Goal: Information Seeking & Learning: Check status

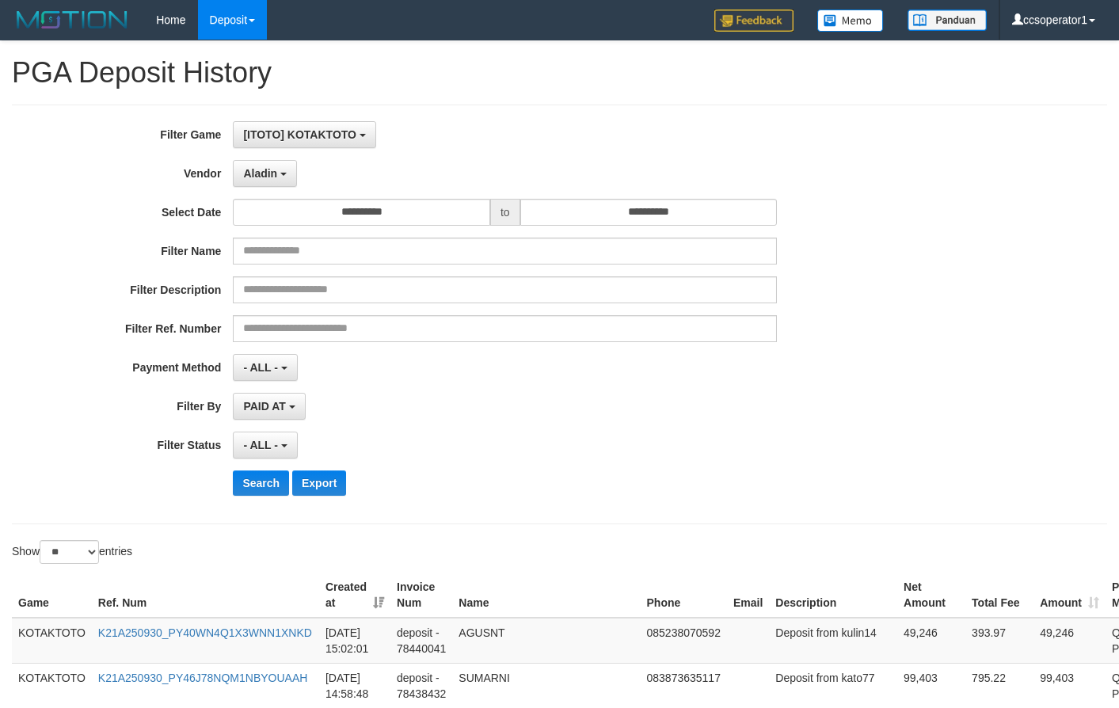
select select "**********"
select select "**"
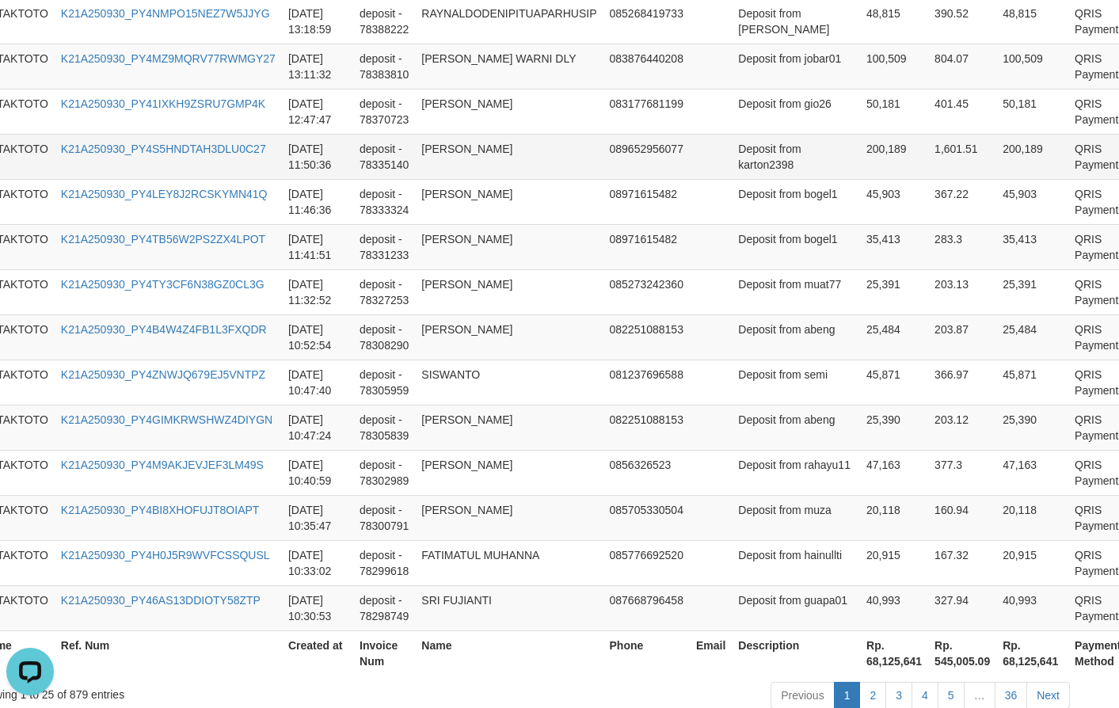
scroll to position [27, 0]
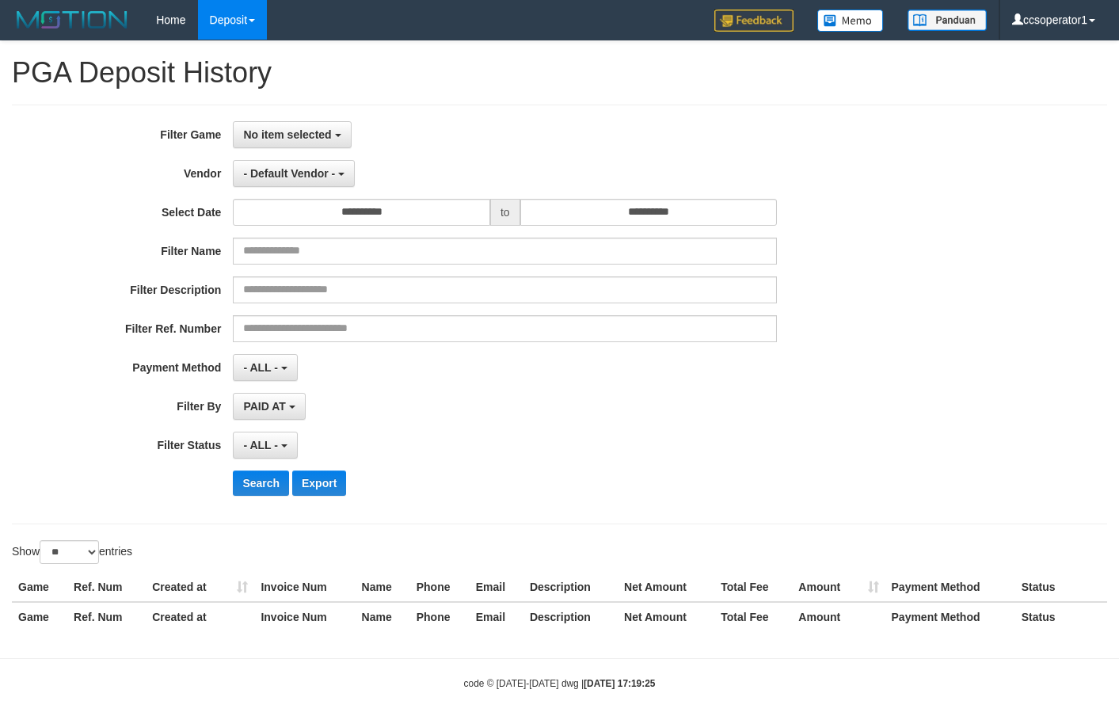
select select
select select "**"
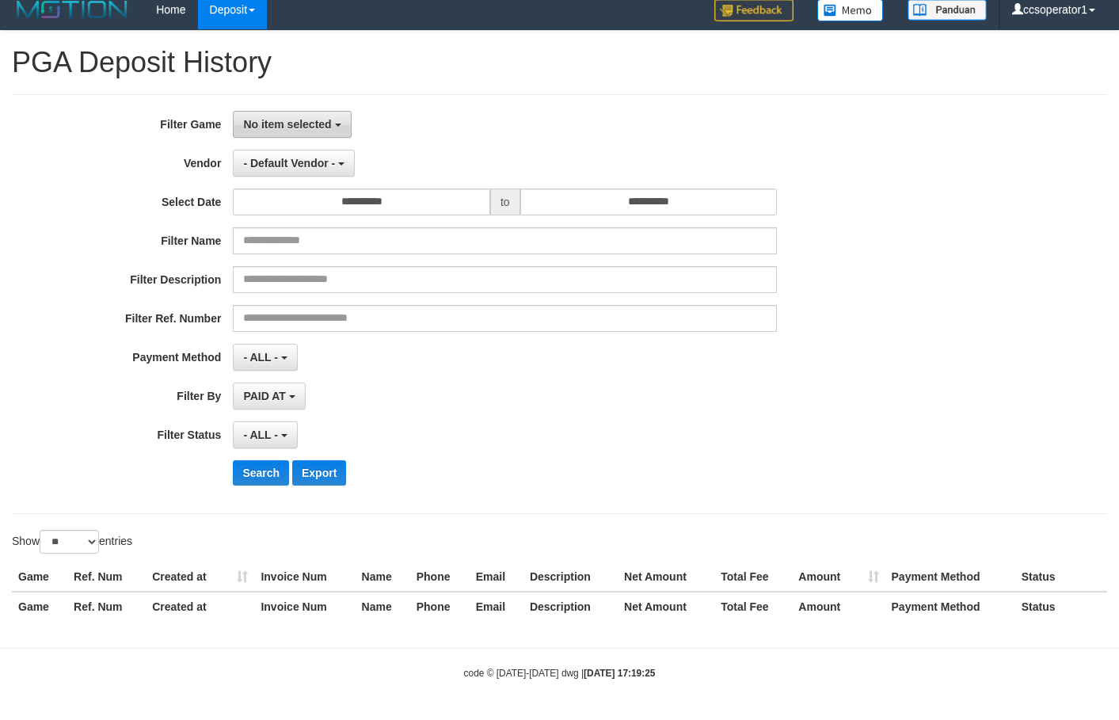
click at [337, 133] on button "No item selected" at bounding box center [292, 124] width 118 height 27
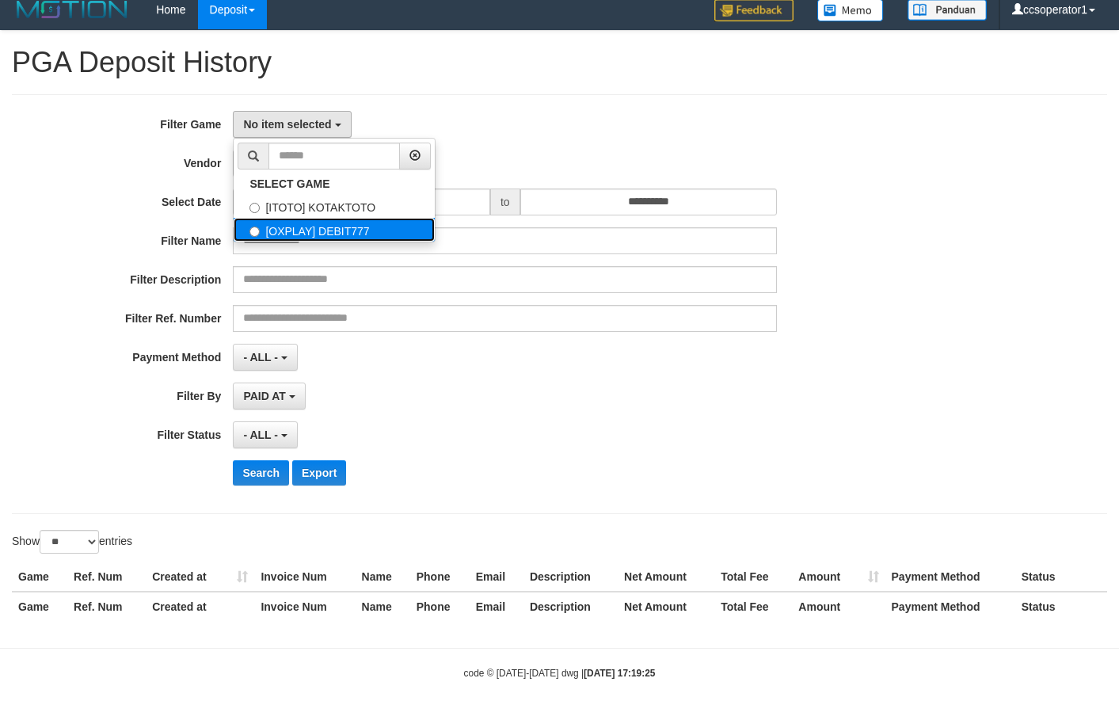
click at [358, 233] on label "[OXPLAY] DEBIT777" at bounding box center [334, 230] width 201 height 24
select select "****"
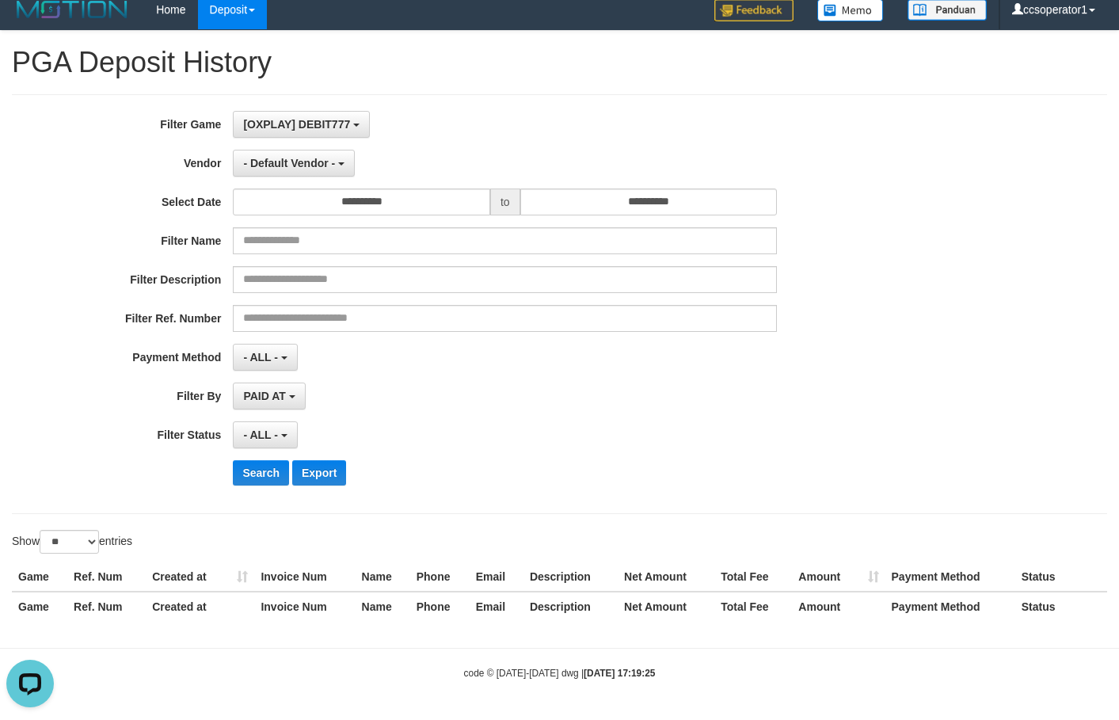
scroll to position [0, 0]
click at [303, 169] on button "- Default Vendor -" at bounding box center [294, 163] width 122 height 27
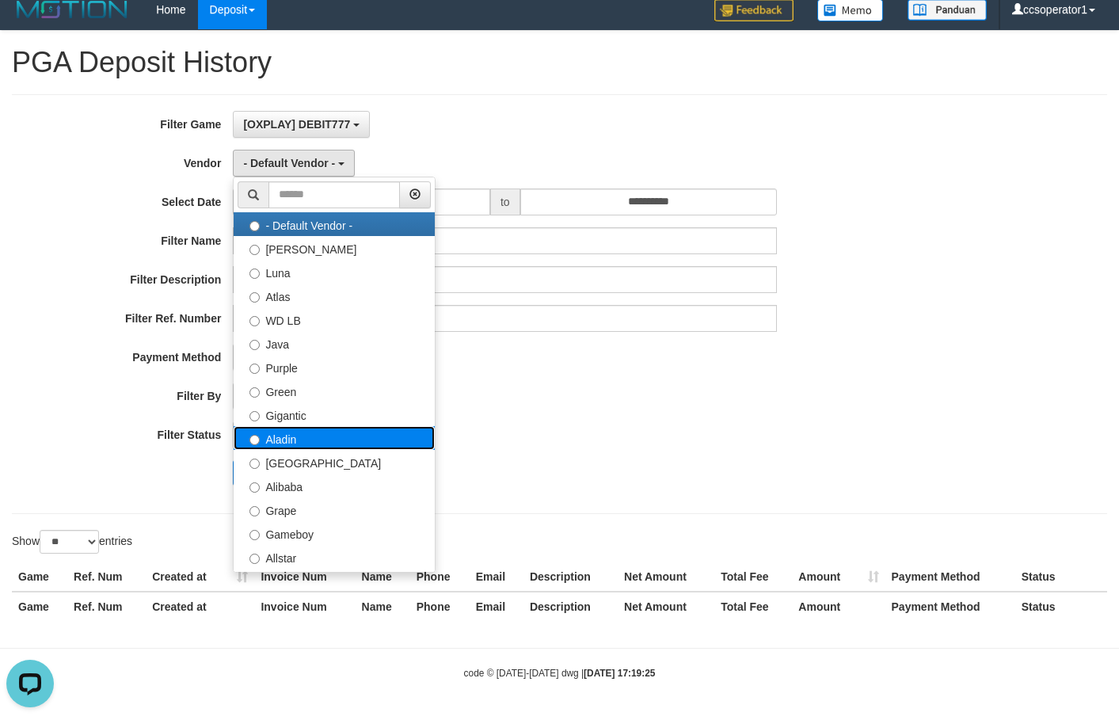
click at [309, 437] on label "Aladin" at bounding box center [334, 438] width 201 height 24
select select "**********"
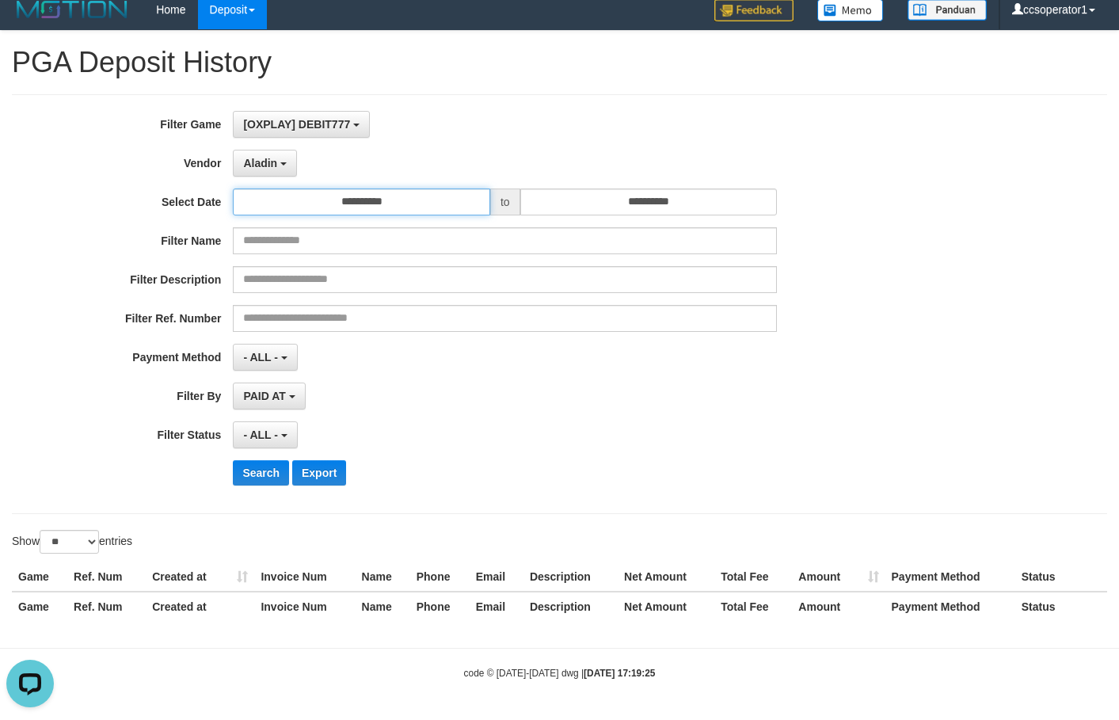
click at [409, 214] on input "**********" at bounding box center [361, 201] width 257 height 27
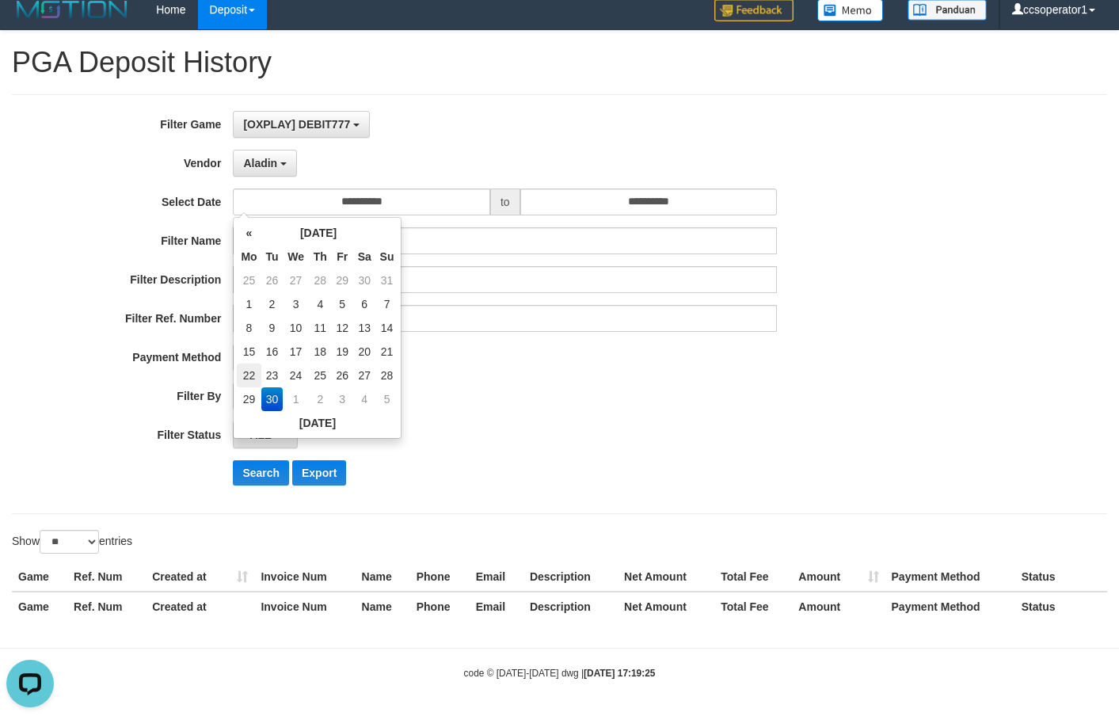
click at [240, 381] on div "« [DATE] » Mo Tu We Th Fr Sa Su 25 26 27 28 29 30 31 1 2 3 4 5 6 7 8 9 10 11 12…" at bounding box center [317, 328] width 169 height 222
click at [241, 379] on td "22" at bounding box center [249, 375] width 24 height 24
type input "**********"
click at [82, 544] on select "** ** ** ***" at bounding box center [69, 542] width 59 height 24
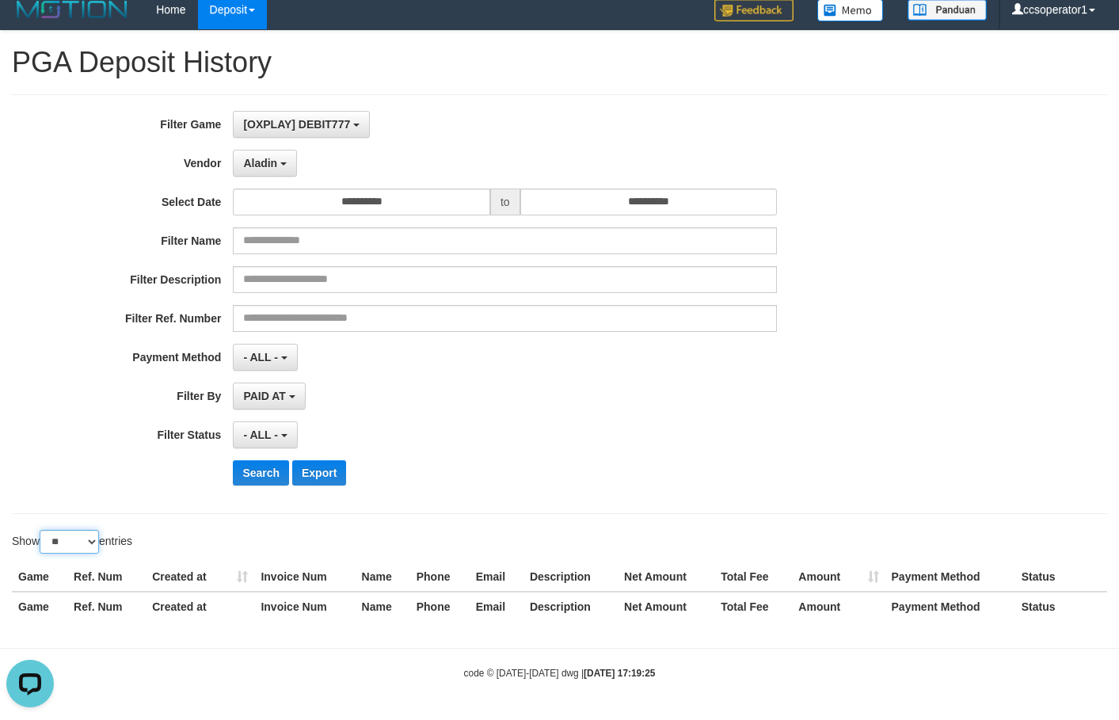
select select "**"
click at [42, 530] on select "** ** ** ***" at bounding box center [69, 542] width 59 height 24
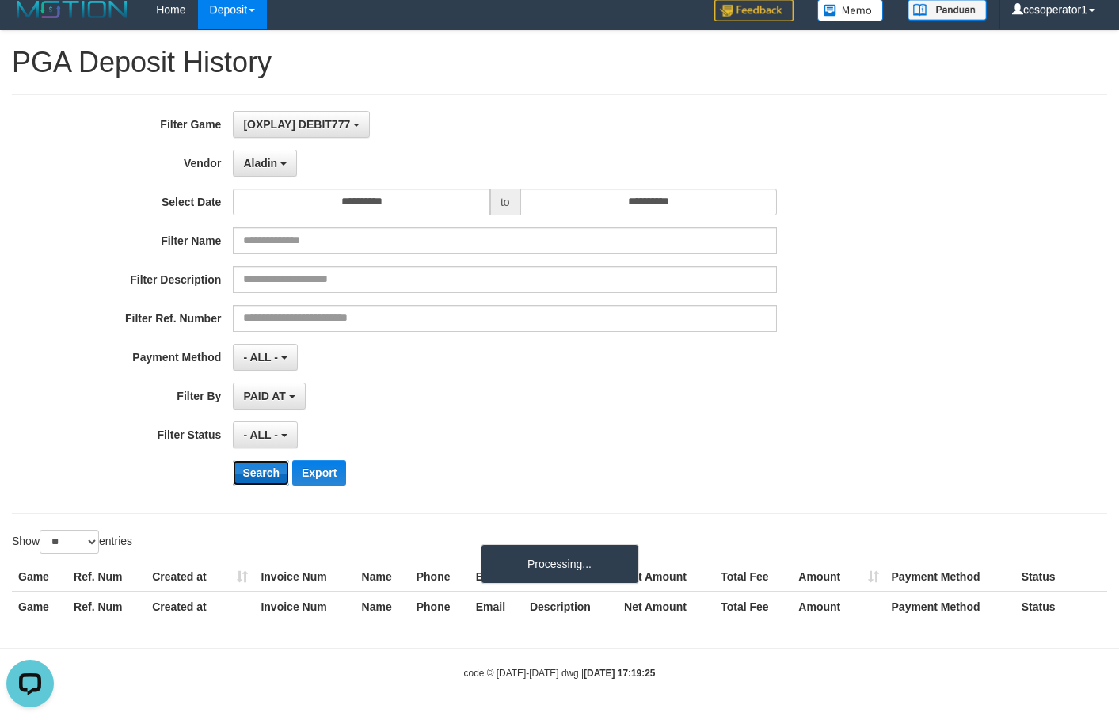
click at [251, 477] on button "Search" at bounding box center [261, 472] width 56 height 25
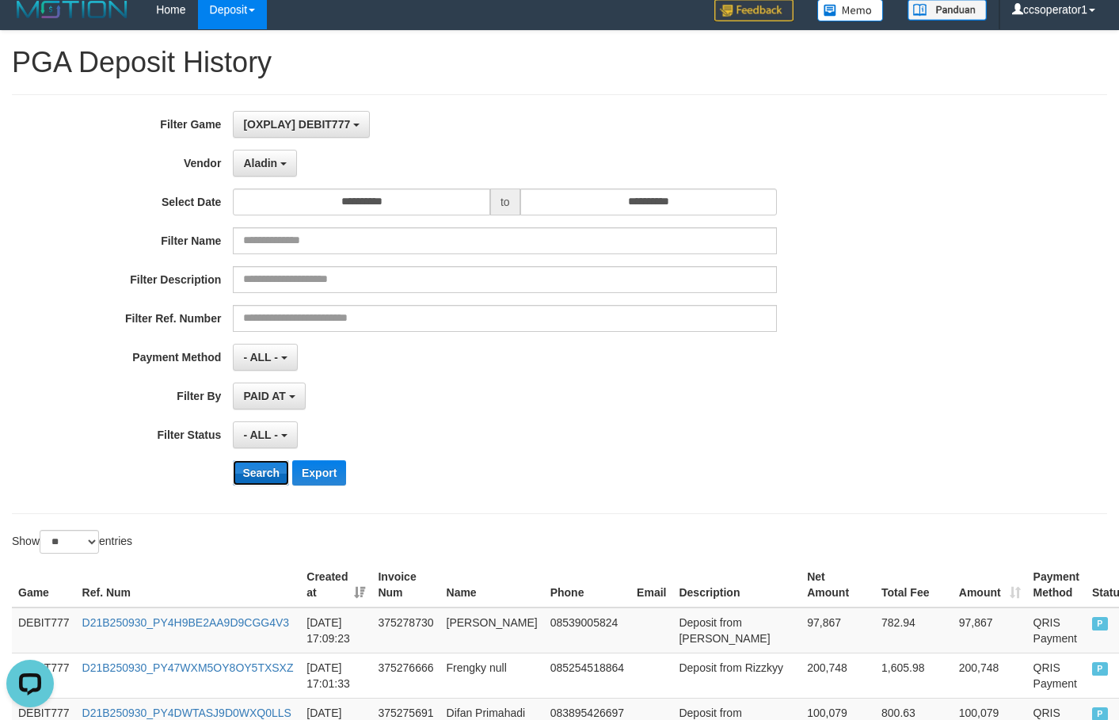
click at [251, 477] on button "Search" at bounding box center [261, 472] width 56 height 25
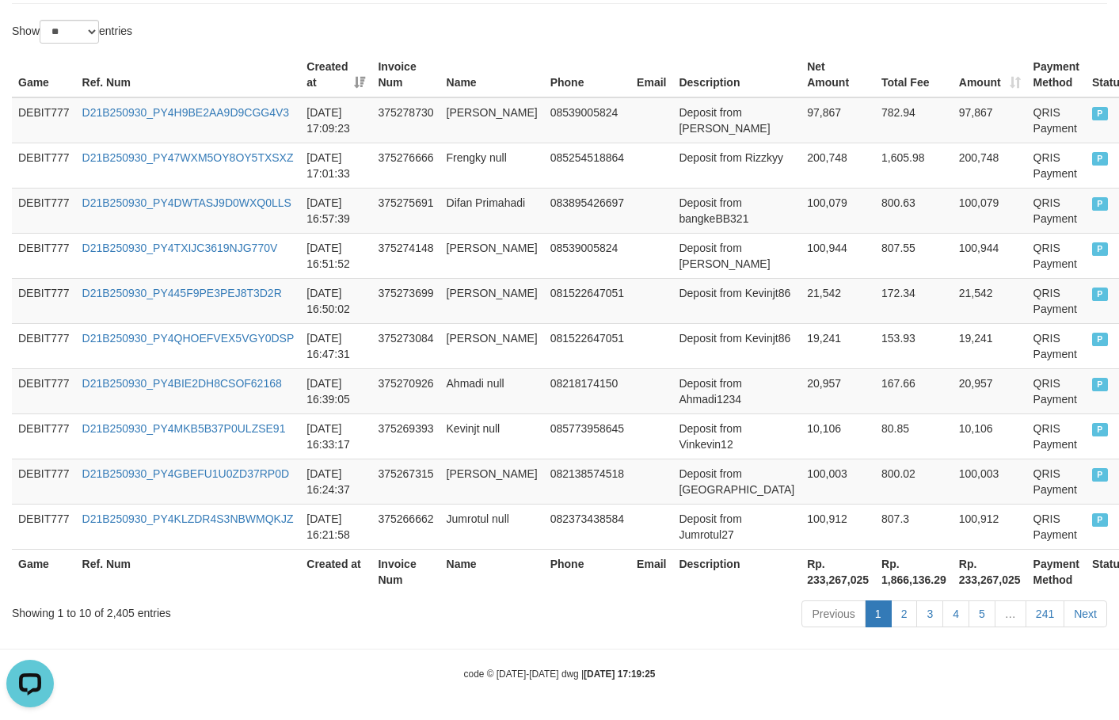
scroll to position [521, 0]
click at [783, 593] on div "Game Ref. Num Created at Invoice Num Name Phone Email Description Net Amount To…" at bounding box center [559, 322] width 1119 height 551
copy div "Processing..."
click at [783, 593] on div "Game Ref. Num Created at Invoice Num Name Phone Email Description Net Amount To…" at bounding box center [559, 322] width 1119 height 551
click at [801, 581] on th "Rp. 233,267,025" at bounding box center [838, 570] width 74 height 45
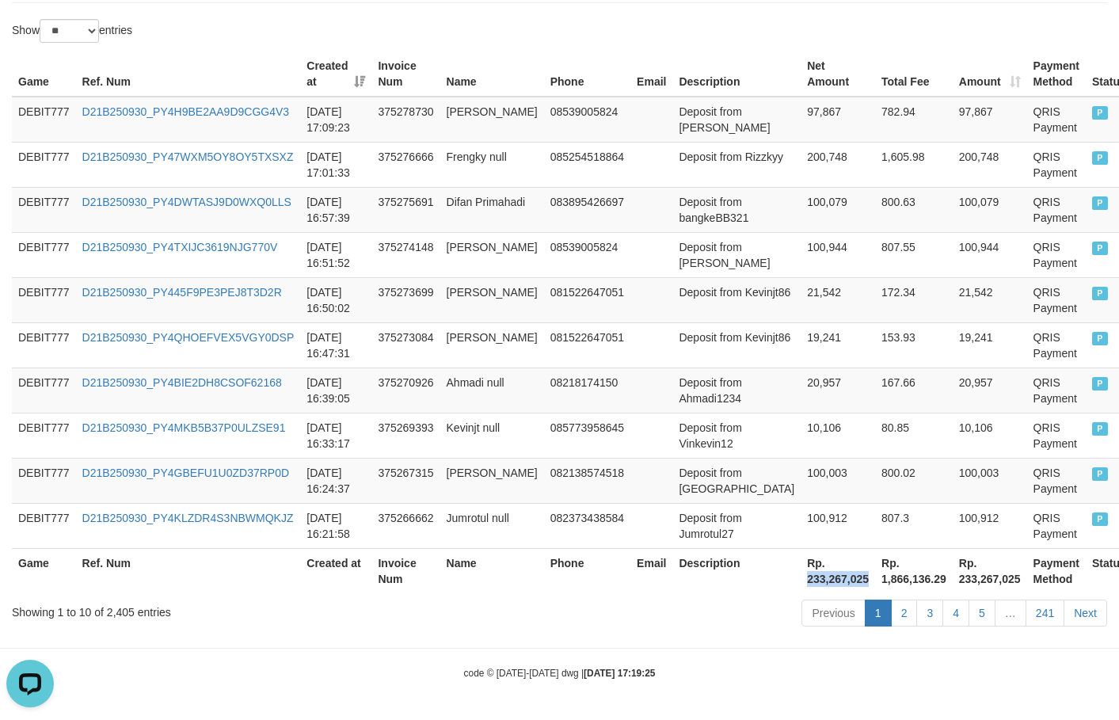
copy th "233,267,025"
click at [801, 581] on th "Rp. 233,267,025" at bounding box center [838, 570] width 74 height 45
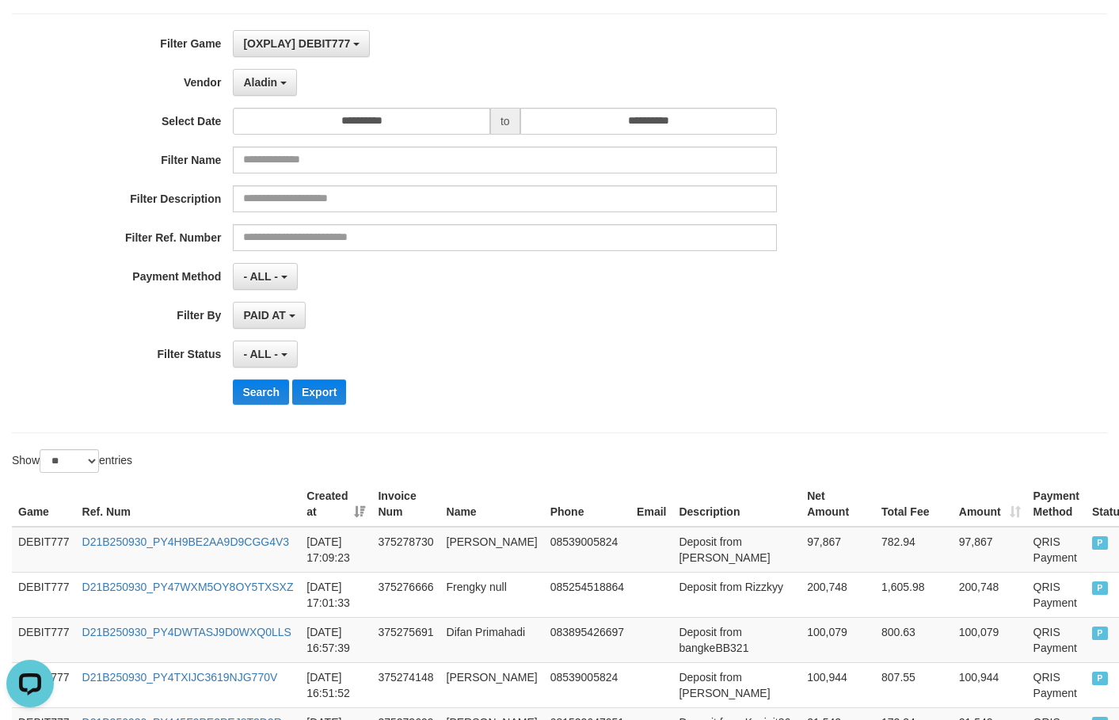
scroll to position [0, 0]
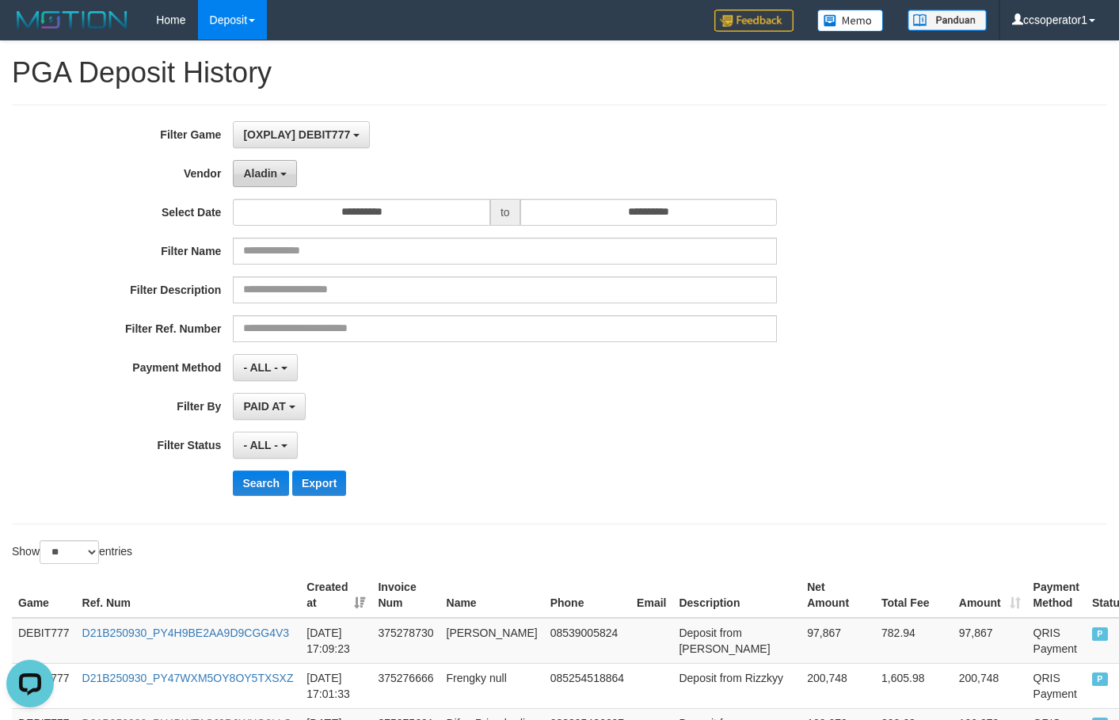
click at [272, 185] on button "Aladin" at bounding box center [265, 173] width 64 height 27
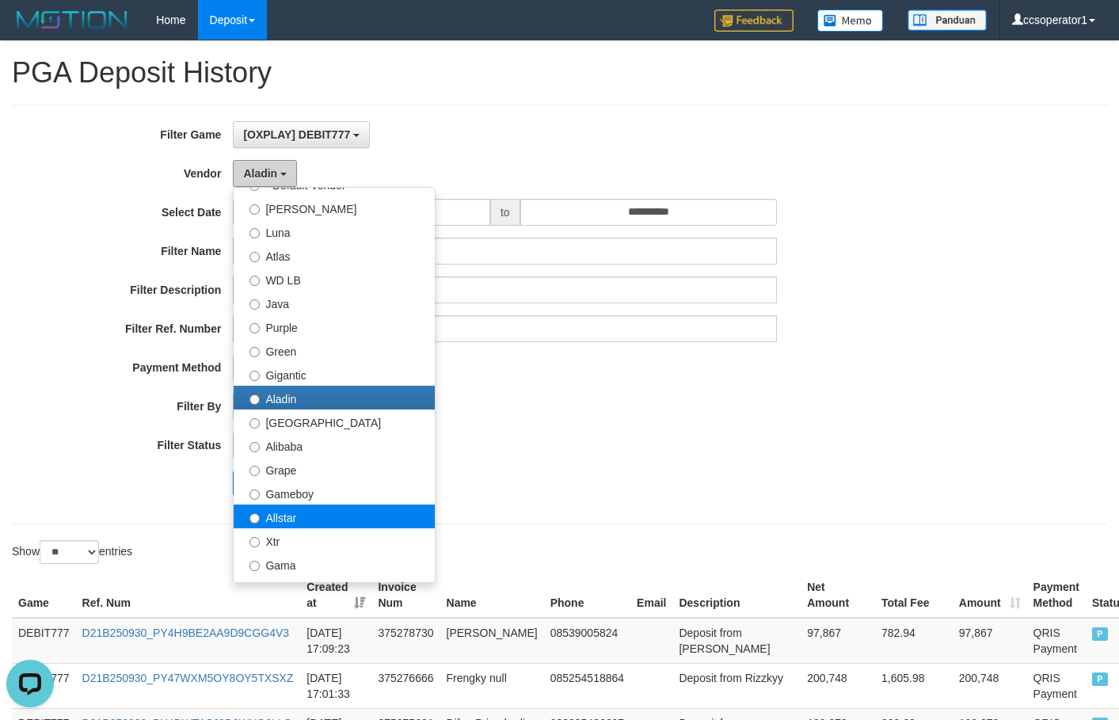
scroll to position [79, 0]
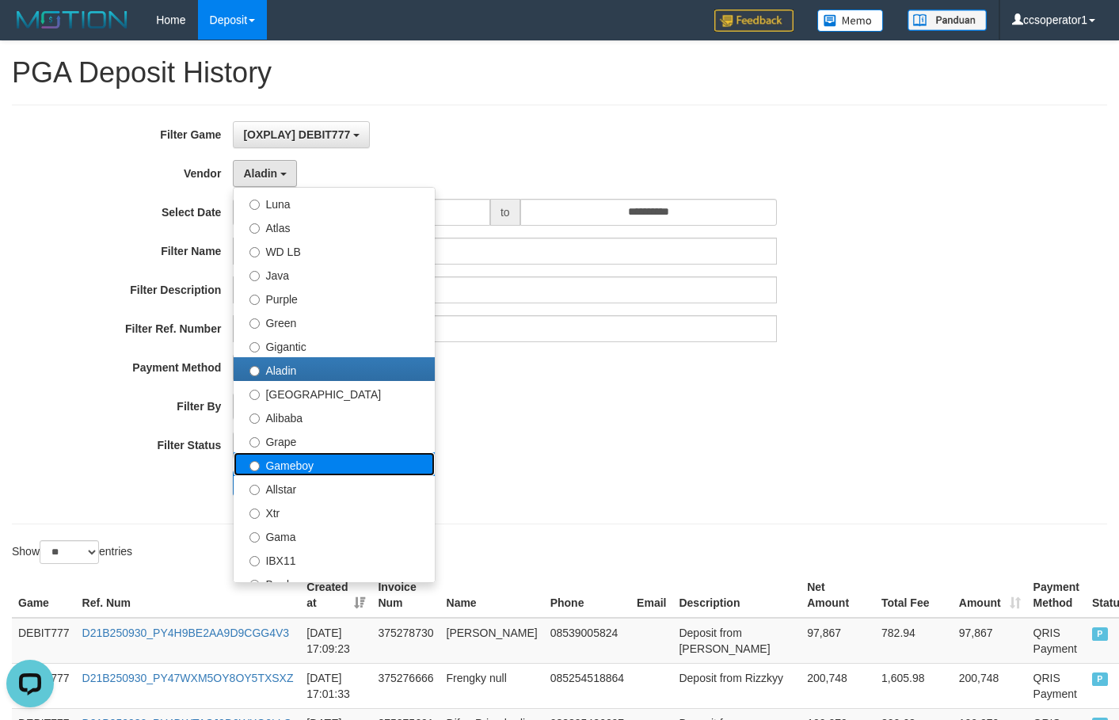
click at [337, 464] on label "Gameboy" at bounding box center [334, 464] width 201 height 24
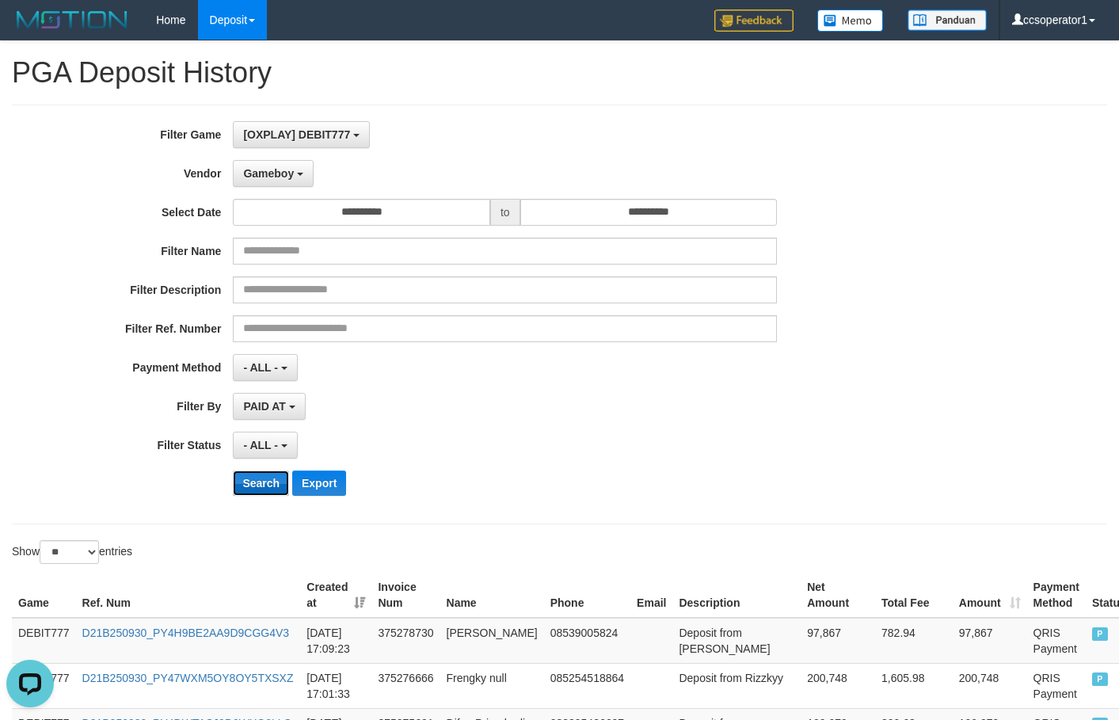
click at [266, 485] on button "Search" at bounding box center [261, 482] width 56 height 25
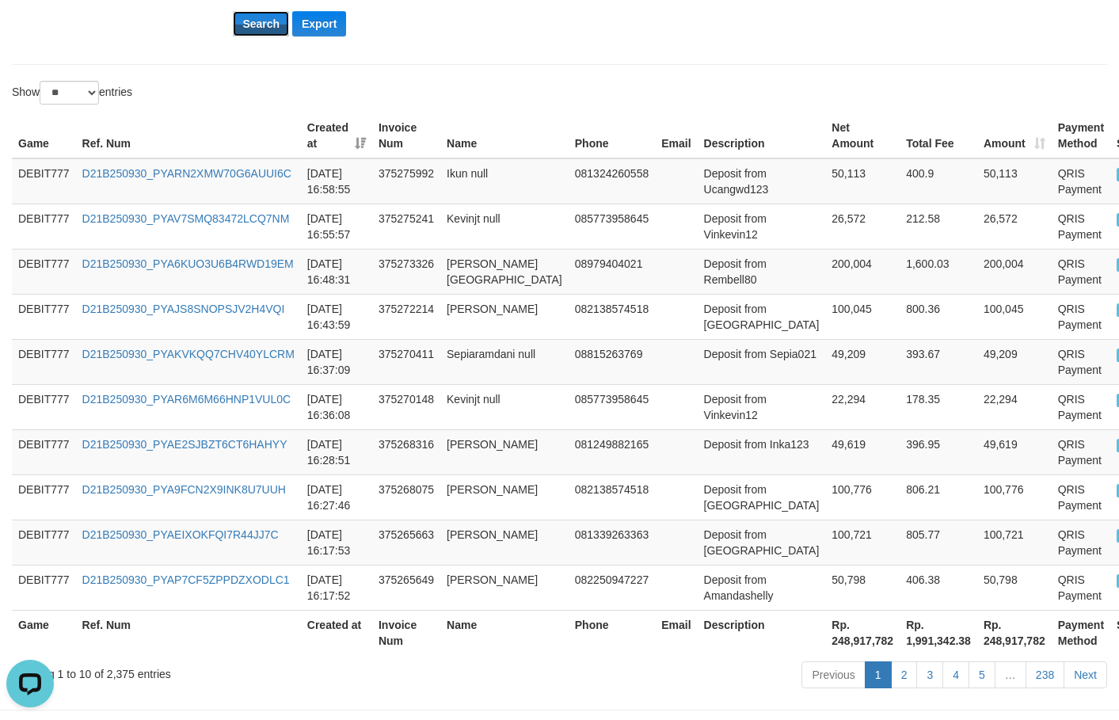
scroll to position [521, 0]
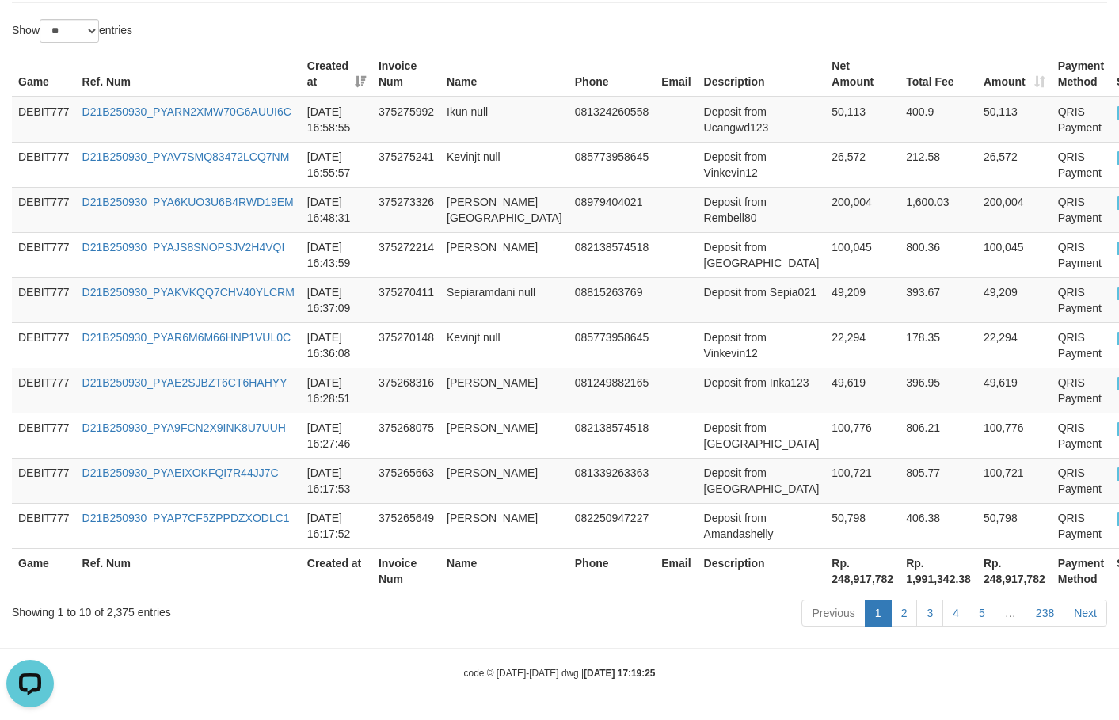
click at [825, 580] on th "Rp. 248,917,782" at bounding box center [862, 570] width 74 height 45
copy th "248,917,782"
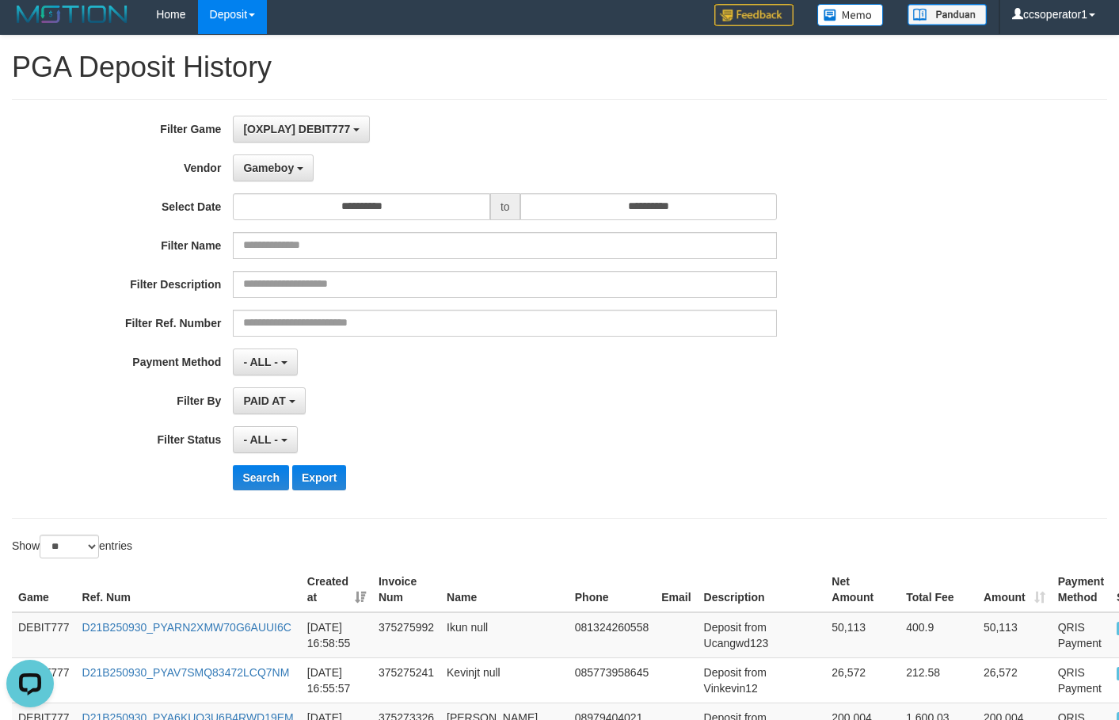
scroll to position [0, 0]
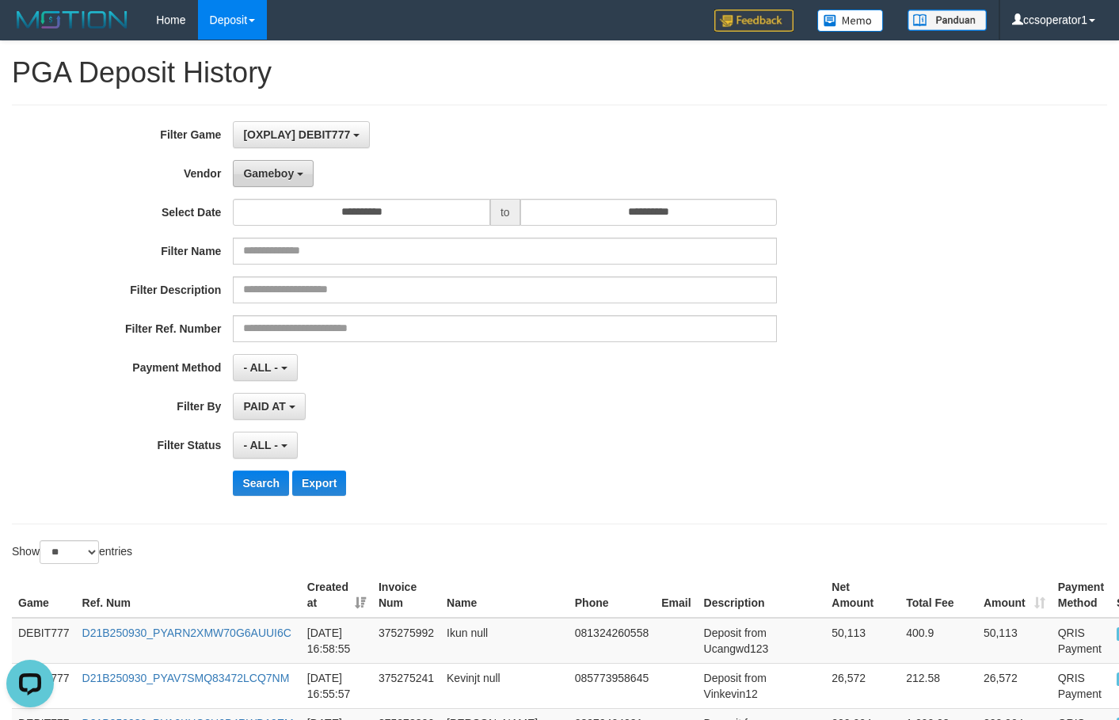
click at [272, 177] on span "Gameboy" at bounding box center [268, 173] width 51 height 13
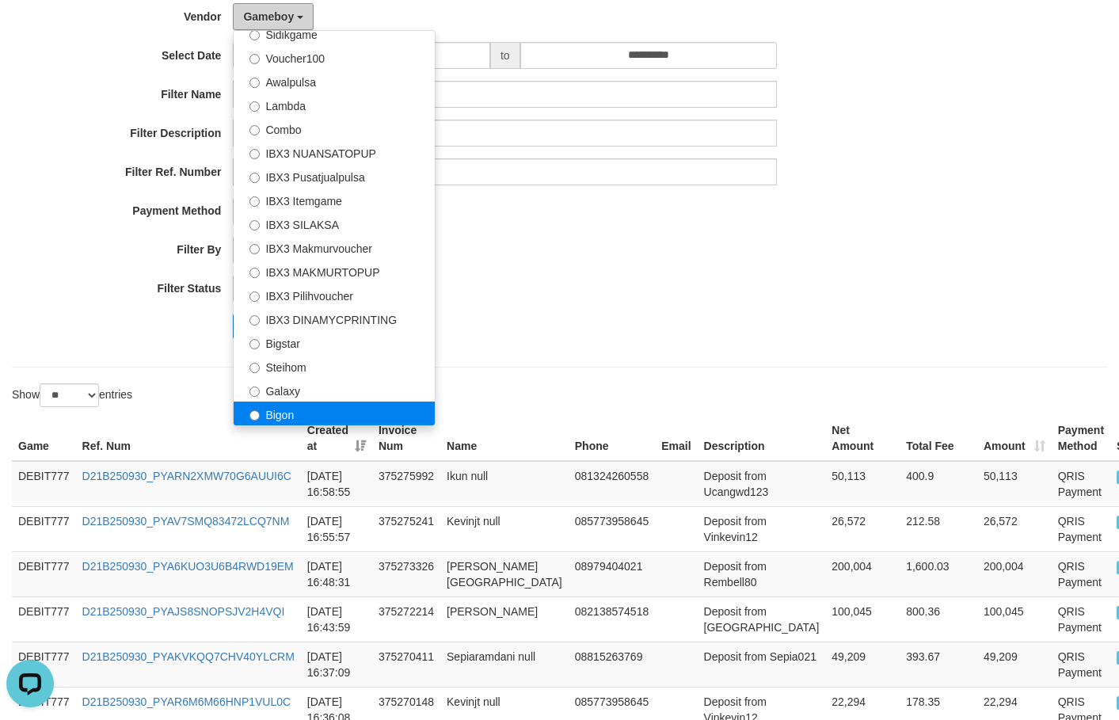
scroll to position [158, 0]
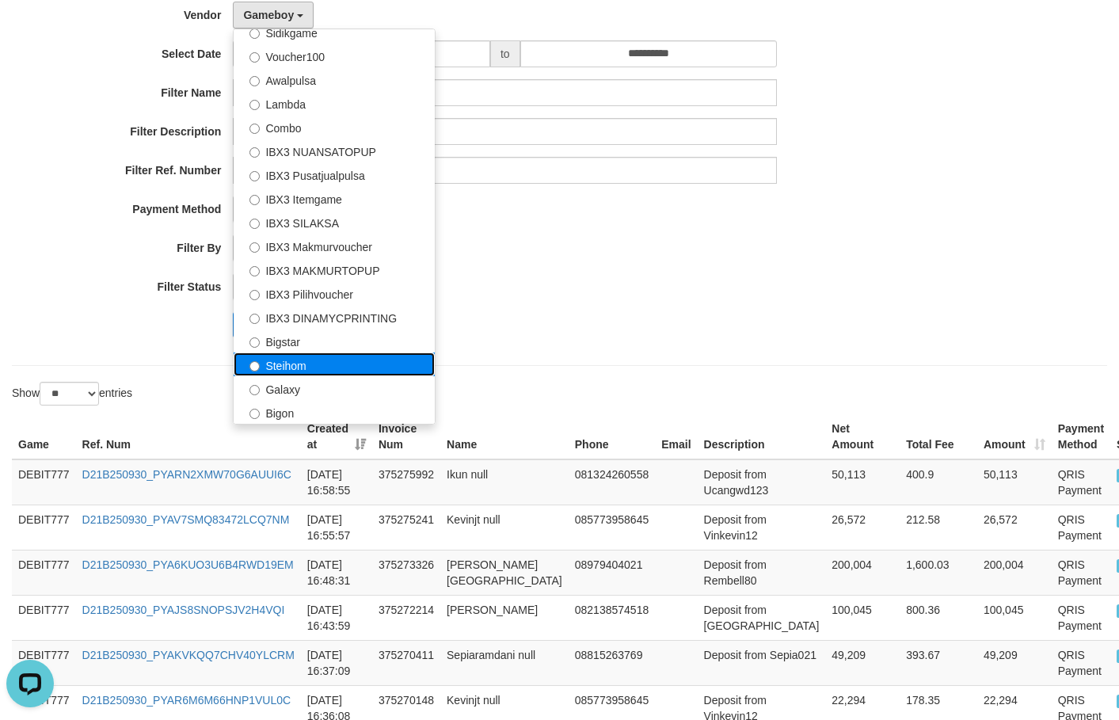
click at [353, 373] on label "Steihom" at bounding box center [334, 364] width 201 height 24
select select "**********"
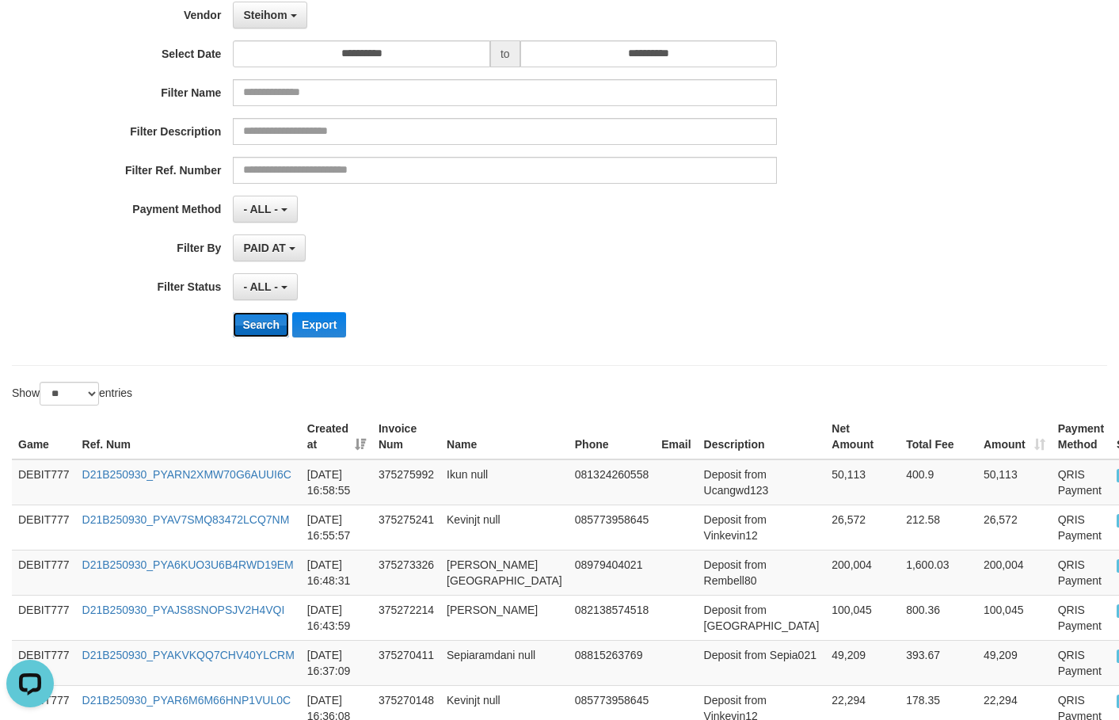
click at [258, 324] on button "Search" at bounding box center [261, 324] width 56 height 25
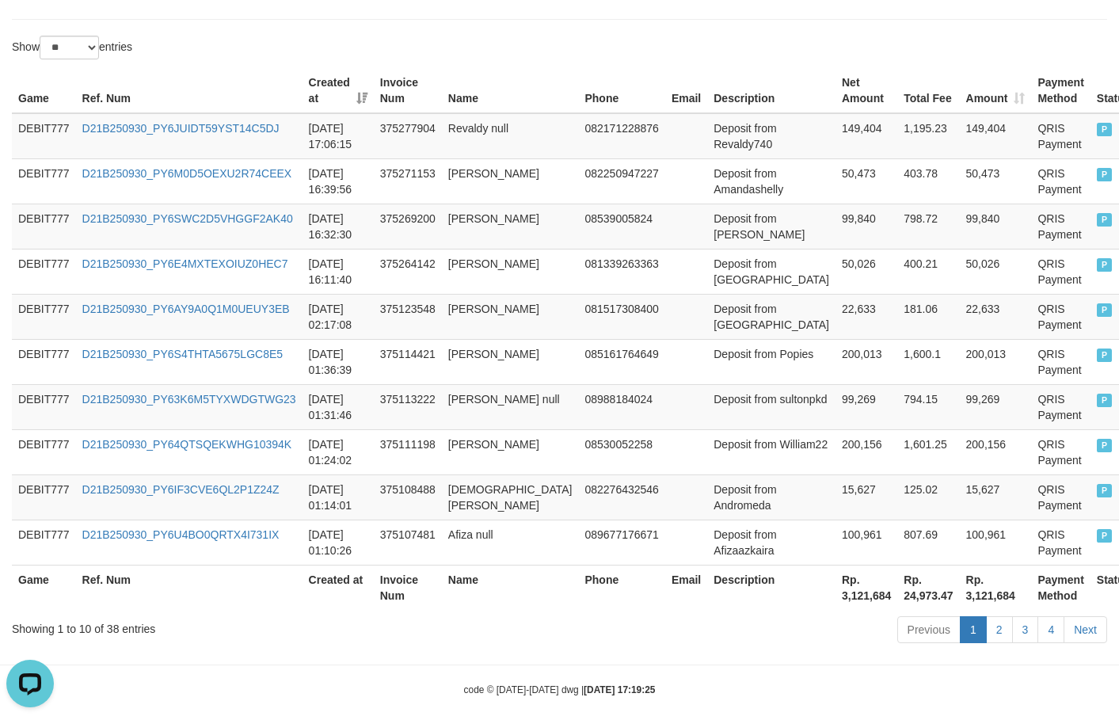
scroll to position [521, 0]
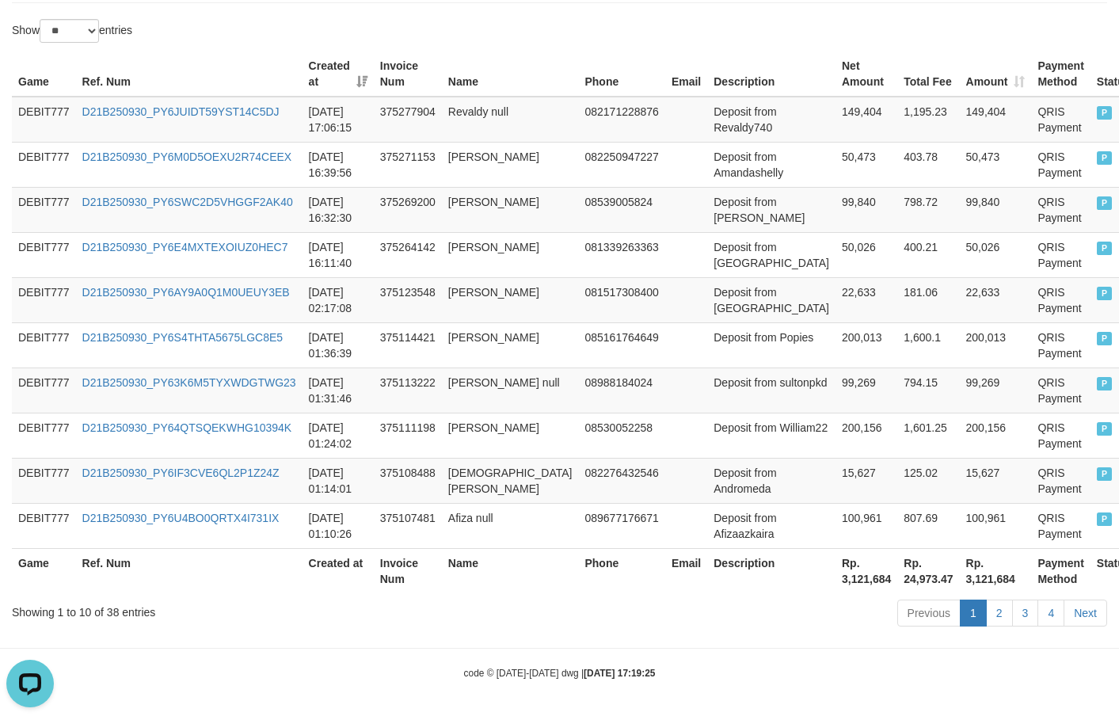
click at [835, 586] on th "Rp. 3,121,684" at bounding box center [866, 570] width 62 height 45
copy th "3,121,684"
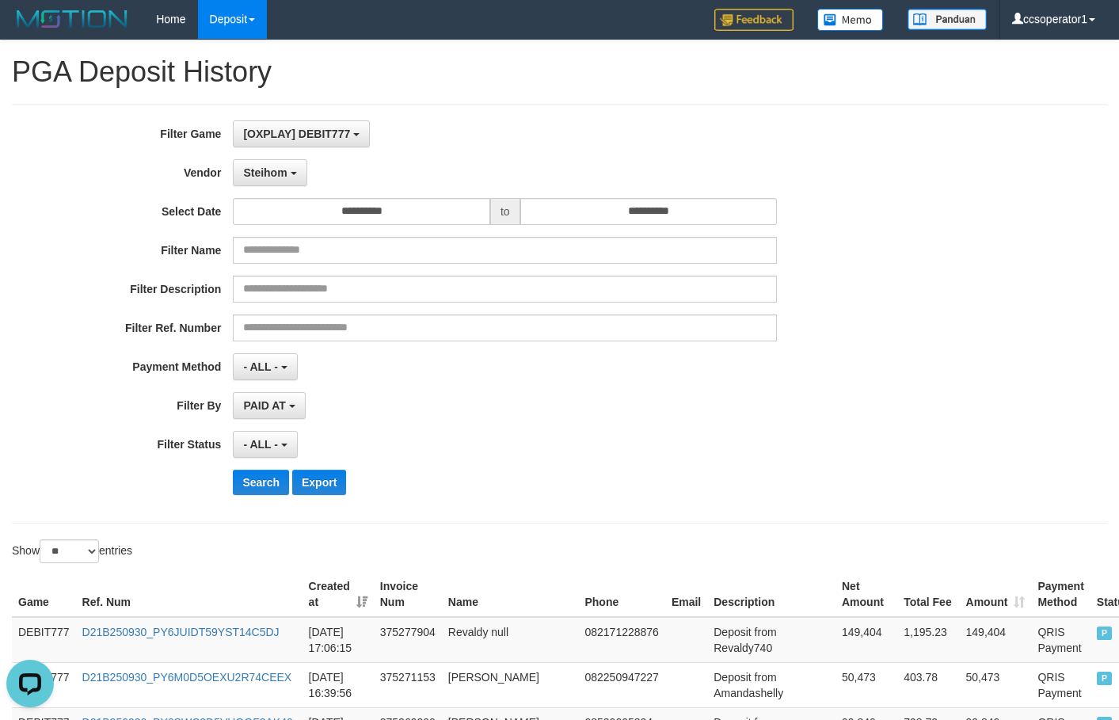
scroll to position [0, 0]
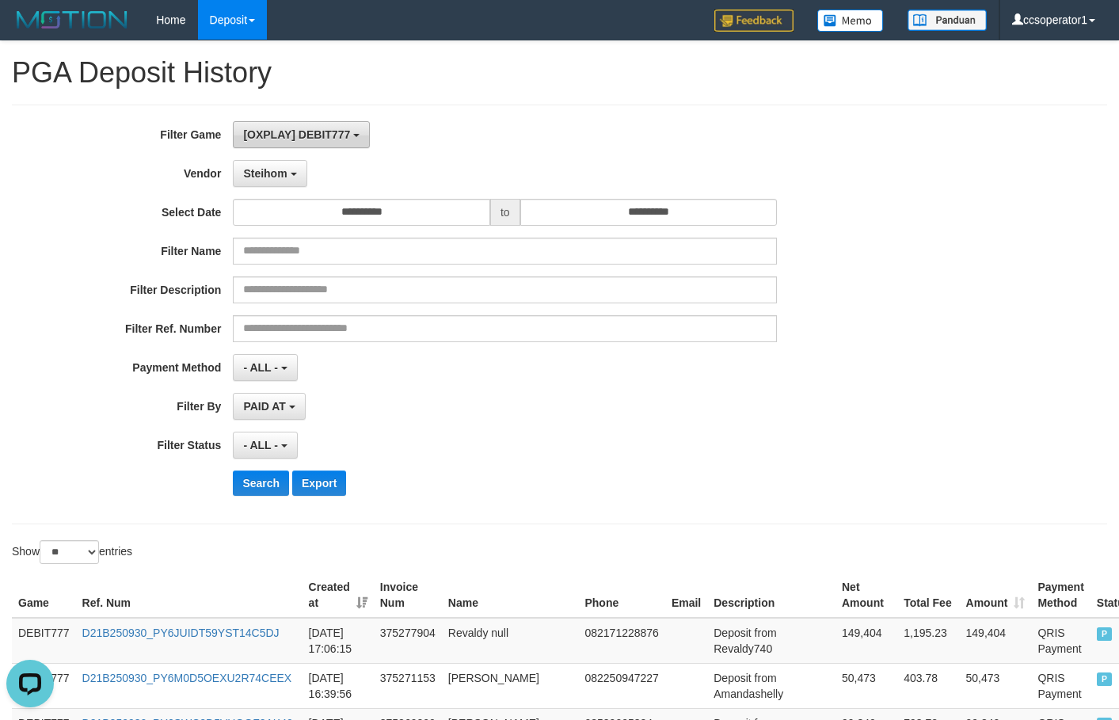
drag, startPoint x: 338, startPoint y: 127, endPoint x: 339, endPoint y: 159, distance: 32.5
click at [339, 128] on button "[OXPLAY] DEBIT777" at bounding box center [301, 134] width 137 height 27
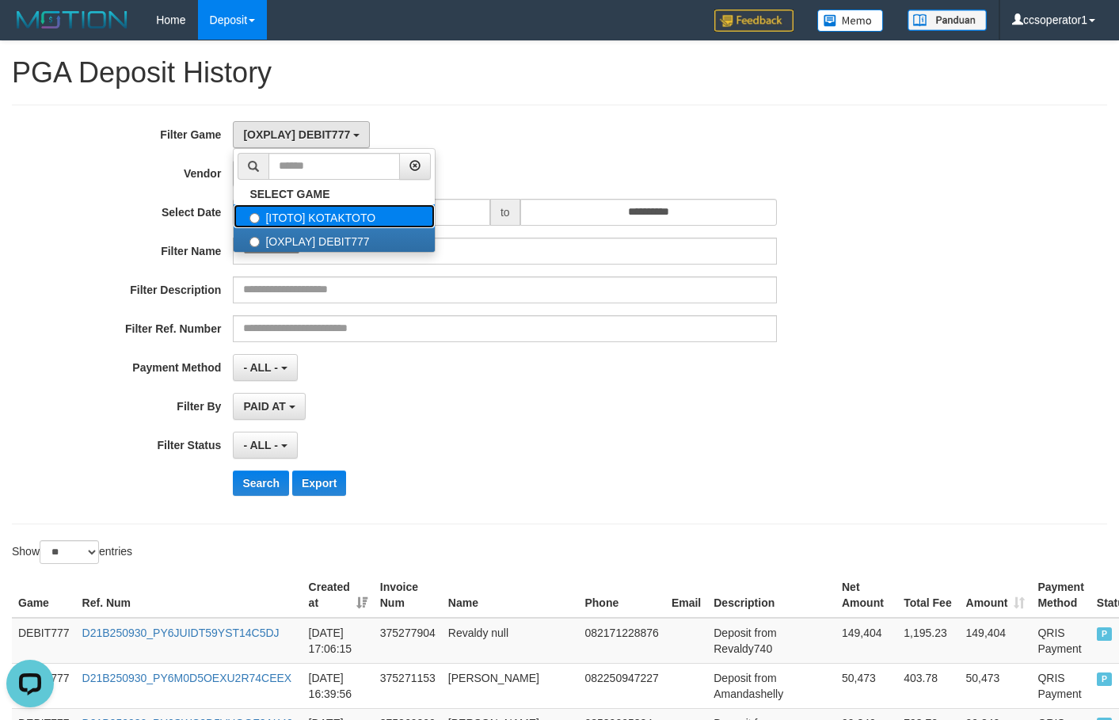
click at [377, 213] on label "[ITOTO] KOTAKTOTO" at bounding box center [334, 216] width 201 height 24
select select "****"
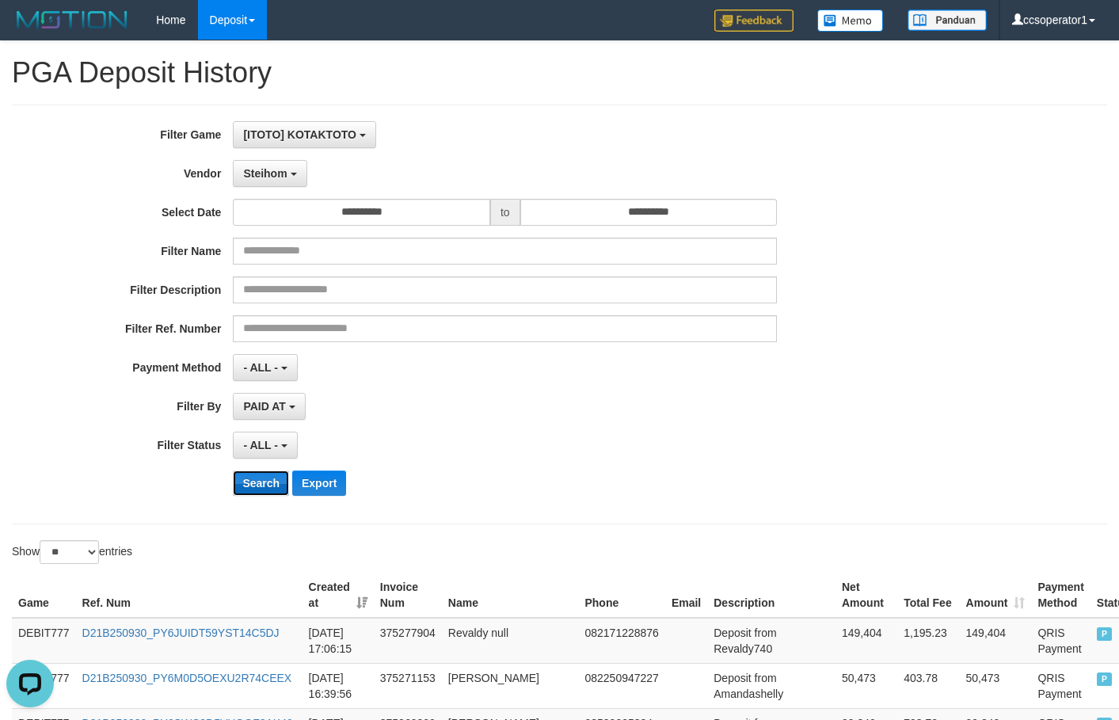
click at [266, 495] on button "Search" at bounding box center [261, 482] width 56 height 25
click at [265, 487] on button "Search" at bounding box center [261, 482] width 56 height 25
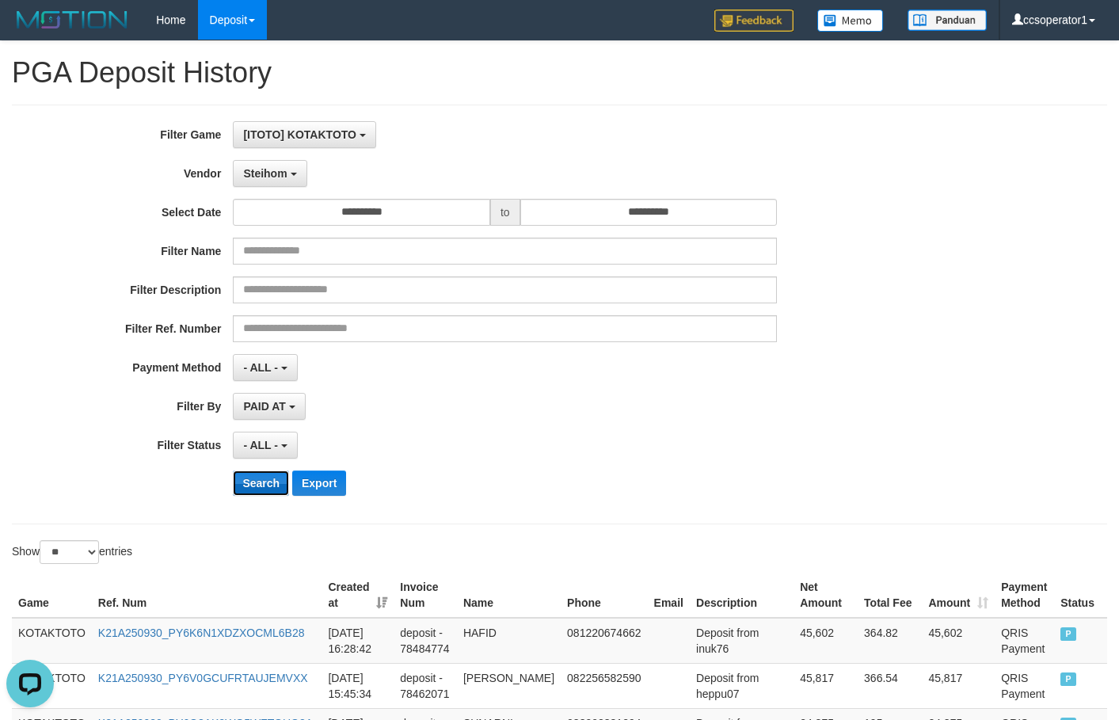
click at [265, 487] on button "Search" at bounding box center [261, 482] width 56 height 25
click at [262, 485] on button "Search" at bounding box center [261, 482] width 56 height 25
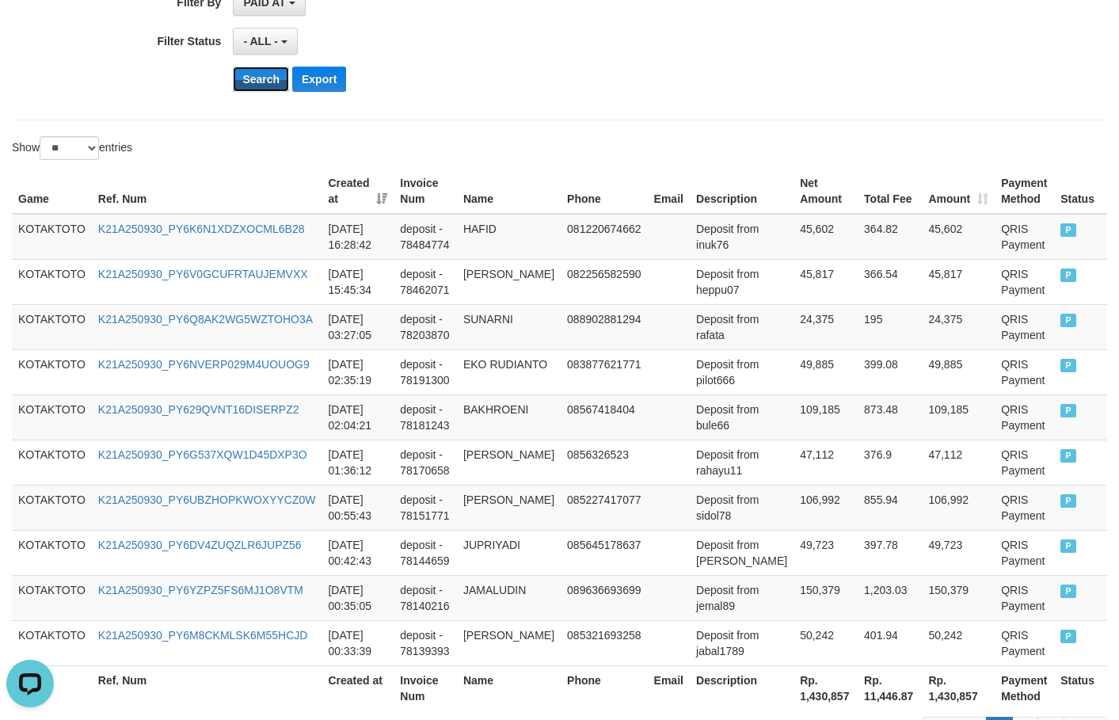
scroll to position [521, 0]
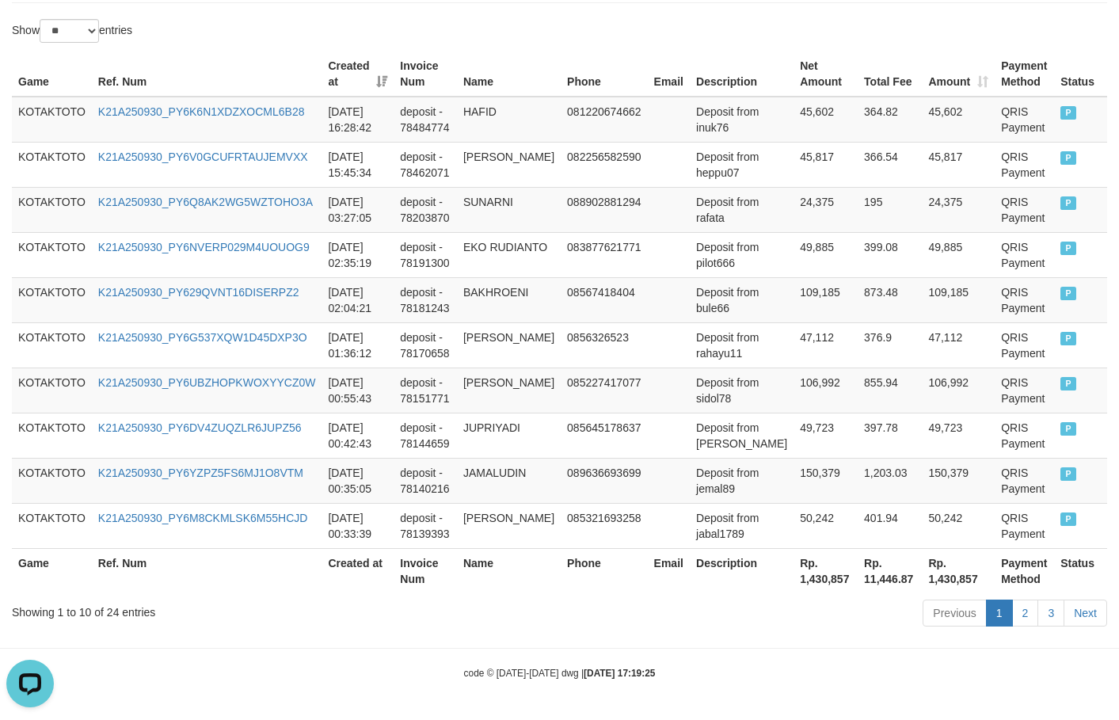
click at [796, 573] on th "Rp. 1,430,857" at bounding box center [826, 570] width 64 height 45
copy th "1,430,857"
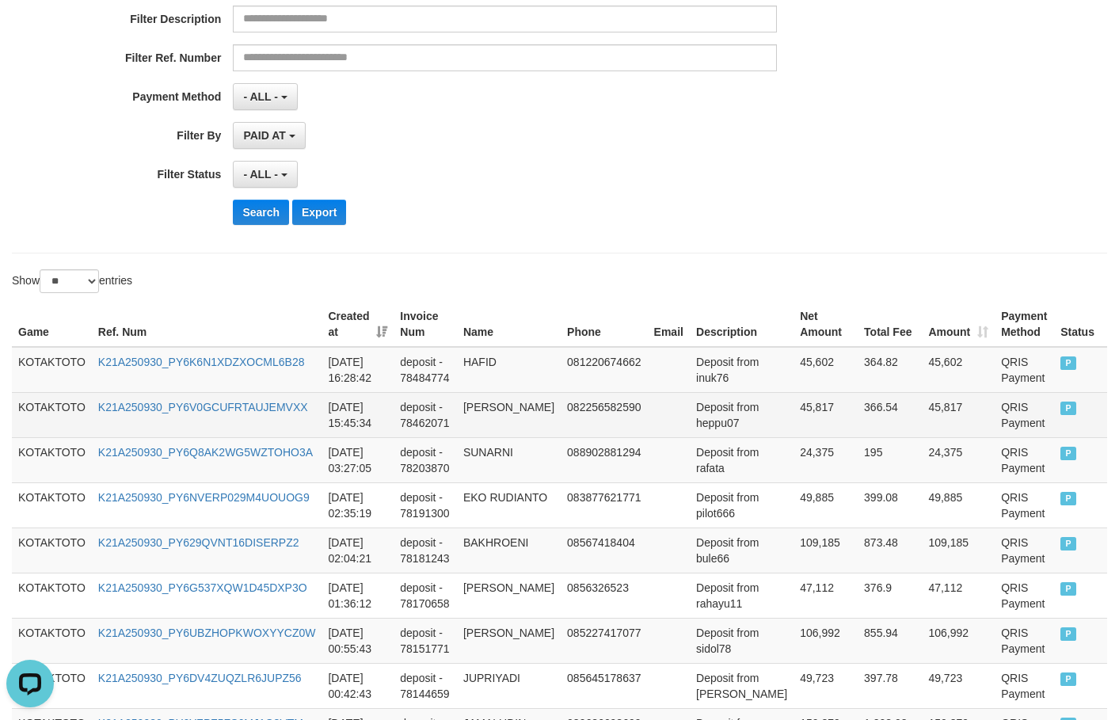
scroll to position [363, 0]
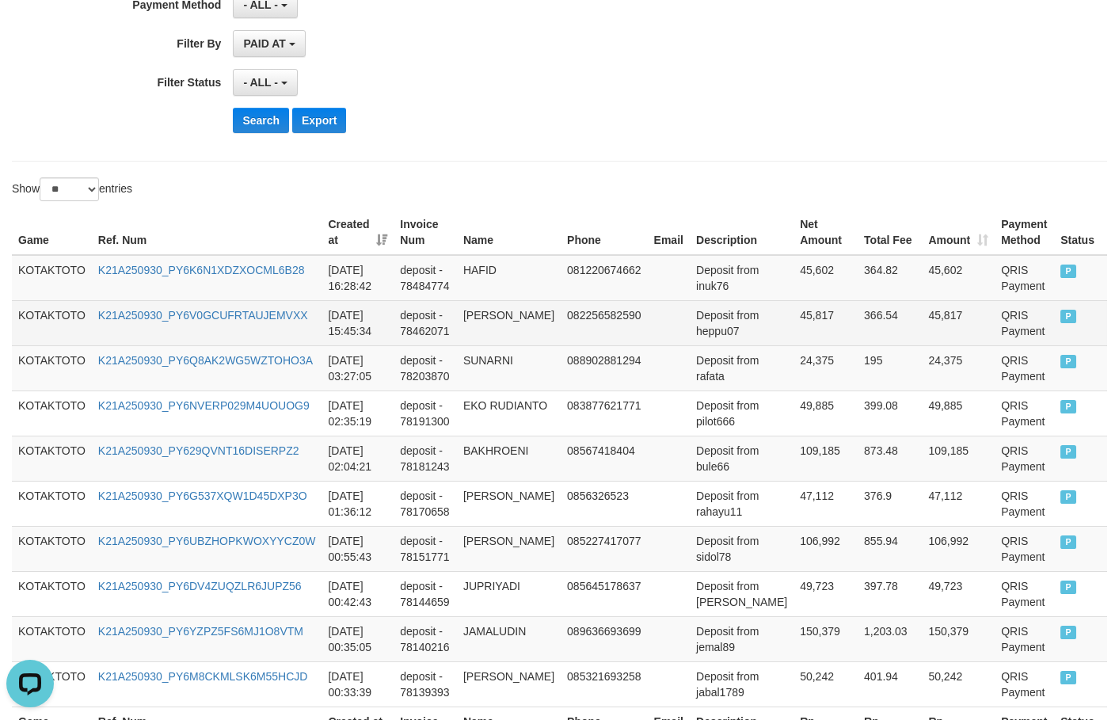
click at [794, 318] on td "45,817" at bounding box center [826, 322] width 64 height 45
copy td "45,817"
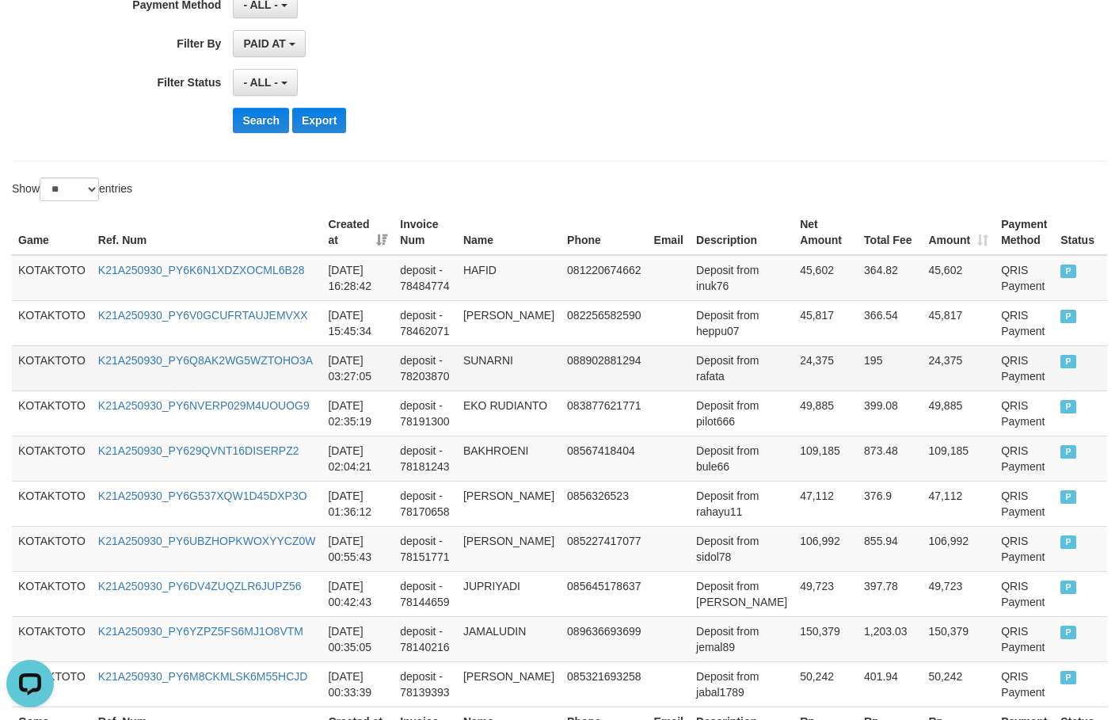
click at [794, 362] on td "24,375" at bounding box center [826, 367] width 64 height 45
copy td "24,375"
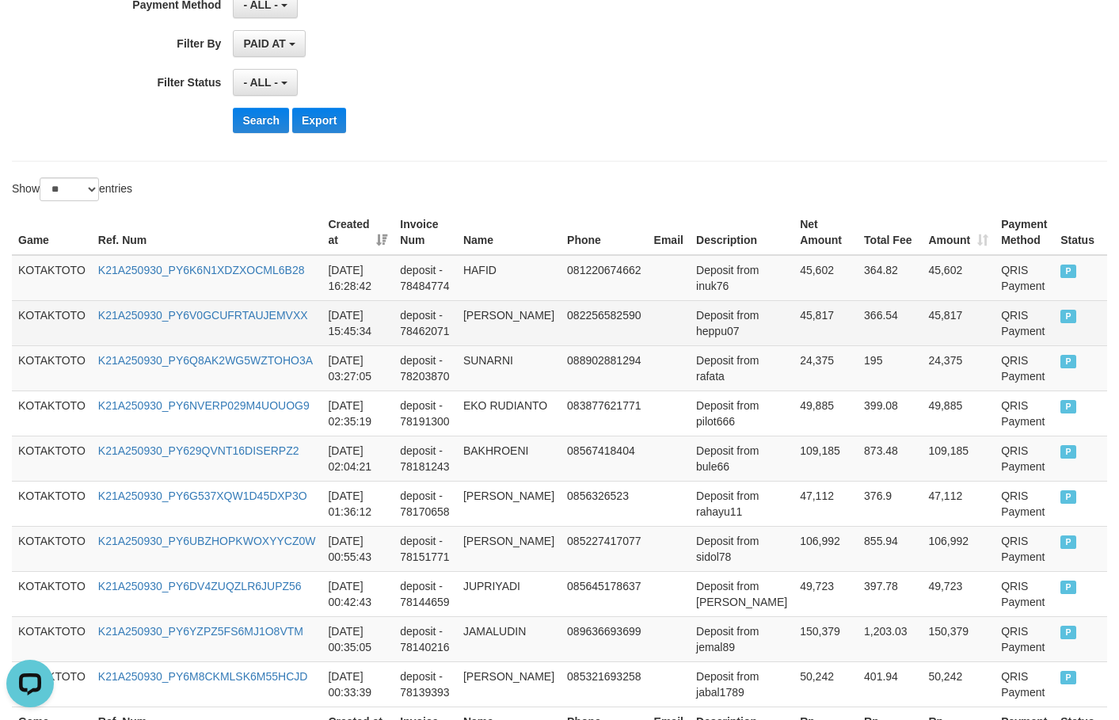
click at [794, 315] on td "45,817" at bounding box center [826, 322] width 64 height 45
copy td "45,817"
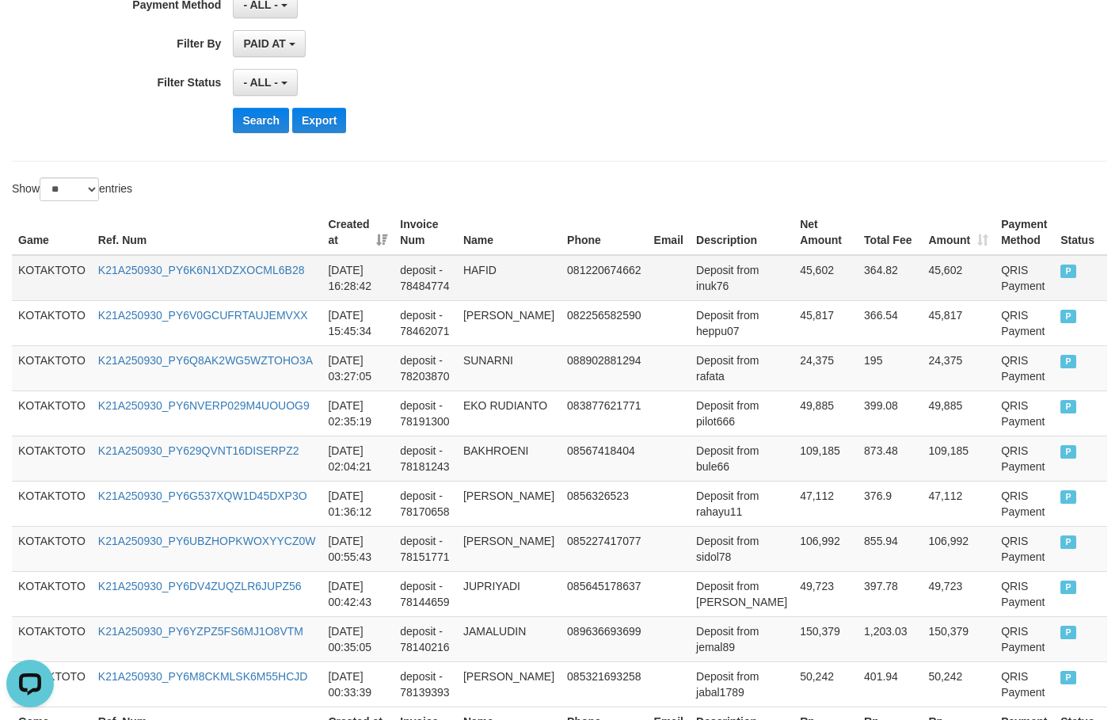
click at [794, 258] on td "45,602" at bounding box center [826, 278] width 64 height 46
click at [794, 261] on td "45,602" at bounding box center [826, 278] width 64 height 46
copy td "45,602"
click at [794, 261] on td "45,602" at bounding box center [826, 278] width 64 height 46
click at [694, 290] on td "Deposit from inuk76" at bounding box center [742, 278] width 104 height 46
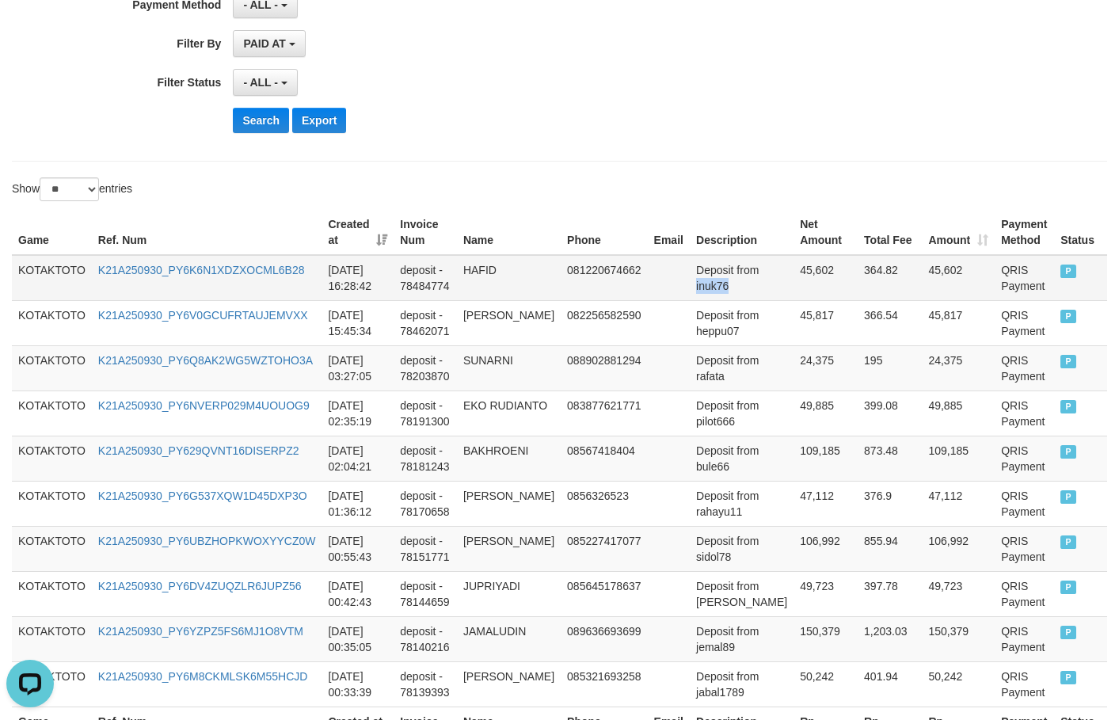
copy td "inuk76"
click at [694, 290] on td "Deposit from inuk76" at bounding box center [742, 278] width 104 height 46
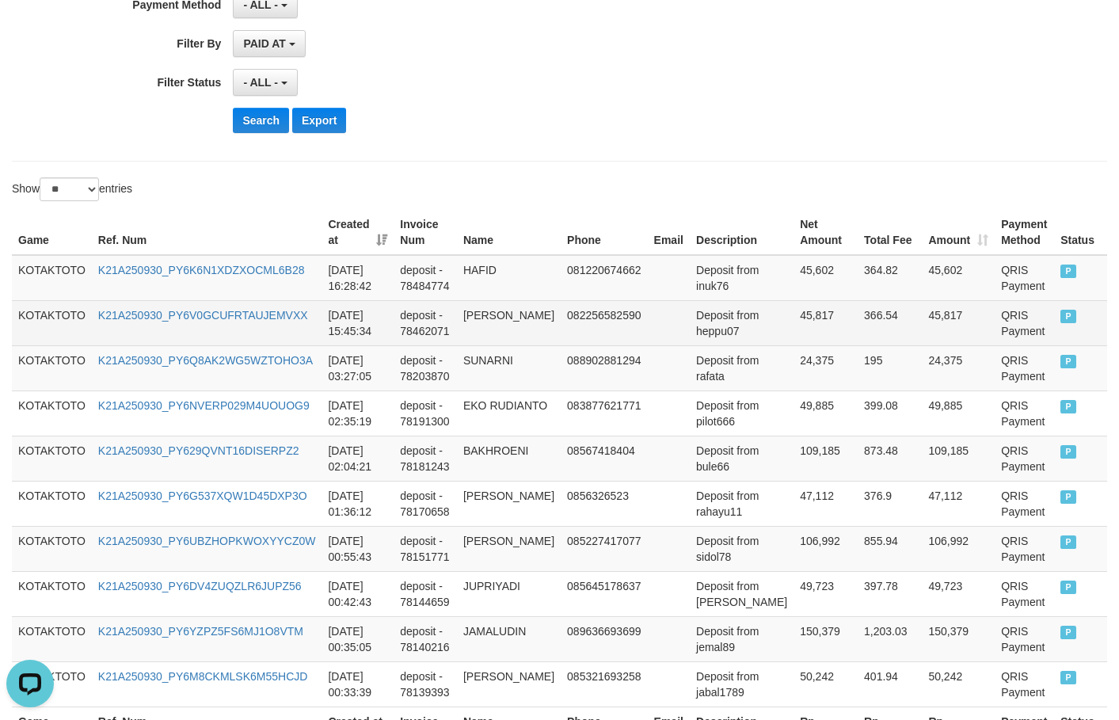
click at [690, 341] on td "Deposit from heppu07" at bounding box center [742, 322] width 104 height 45
click at [691, 331] on td "Deposit from heppu07" at bounding box center [742, 322] width 104 height 45
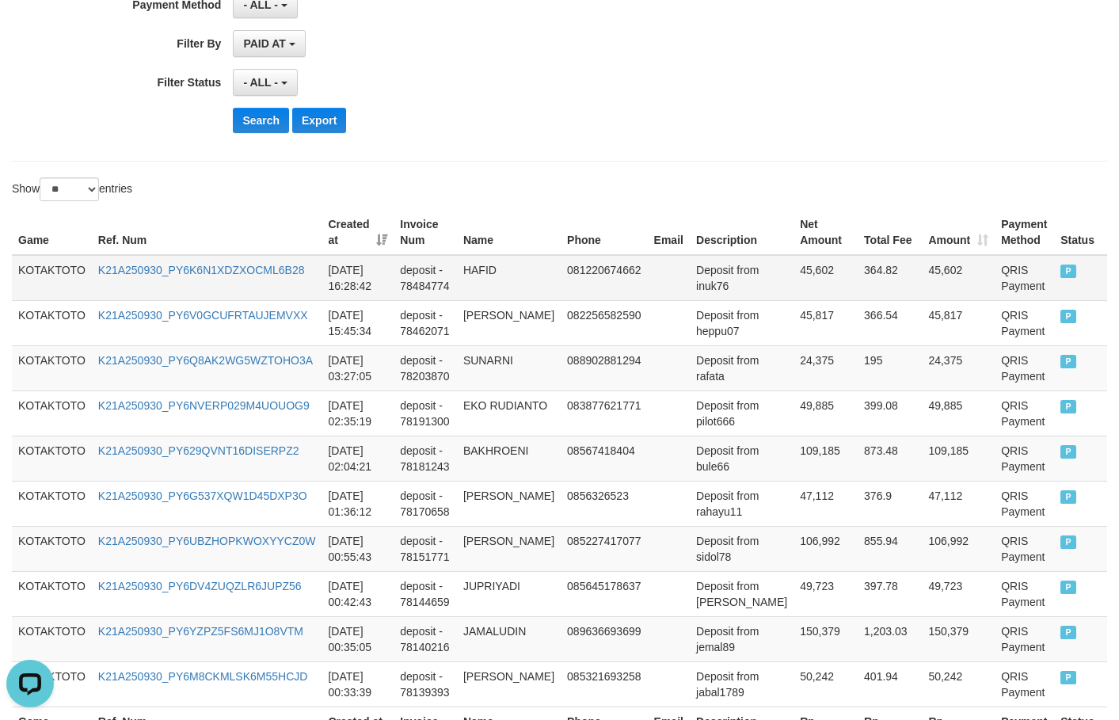
click at [486, 272] on td "HAFID" at bounding box center [509, 278] width 104 height 46
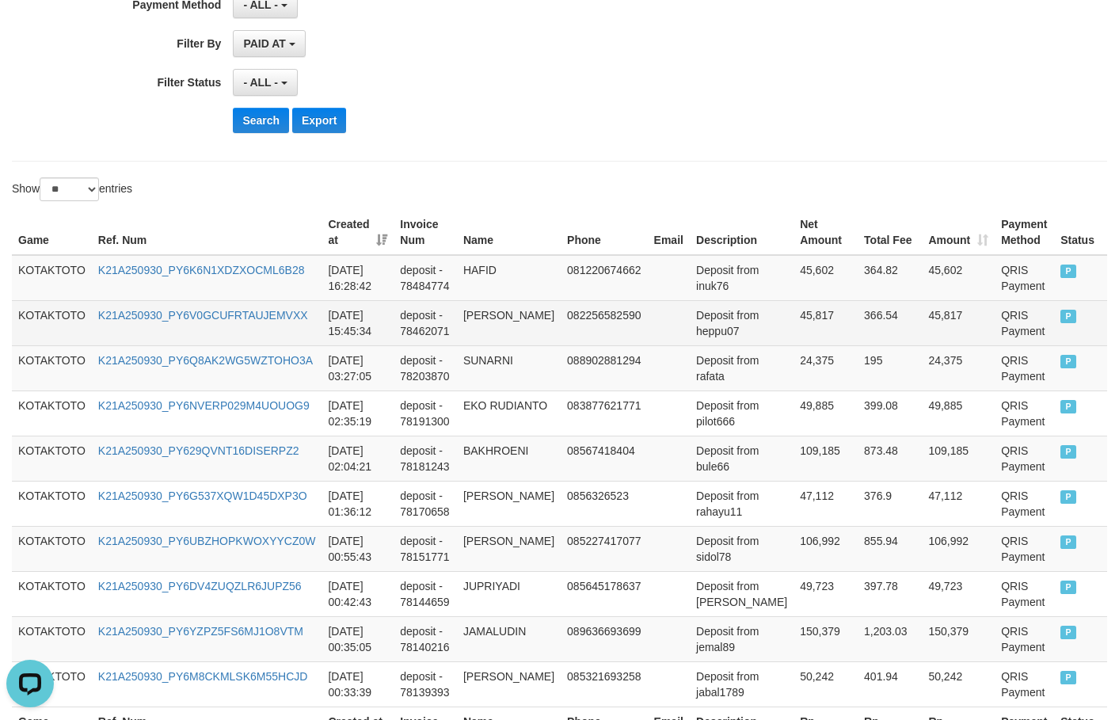
click at [496, 317] on td "[PERSON_NAME]" at bounding box center [509, 322] width 104 height 45
